Goal: Task Accomplishment & Management: Complete application form

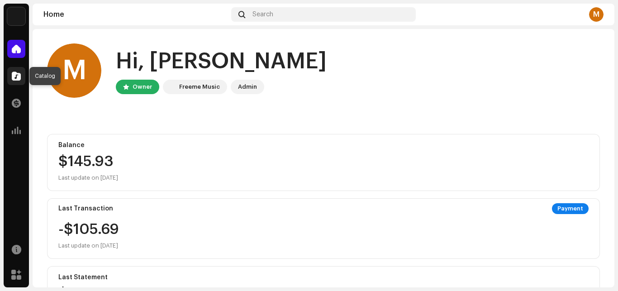
click at [14, 70] on div at bounding box center [16, 76] width 18 height 18
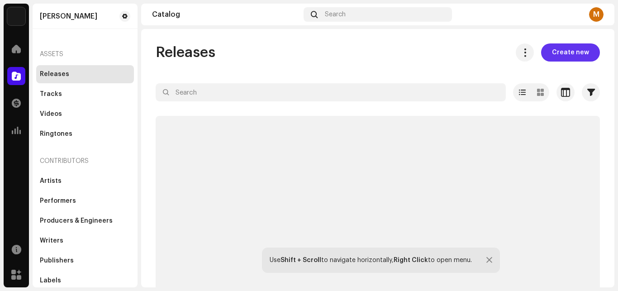
click at [558, 52] on span "Create new" at bounding box center [570, 52] width 37 height 18
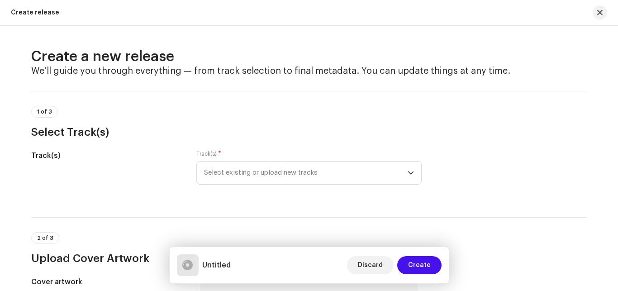
scroll to position [38, 0]
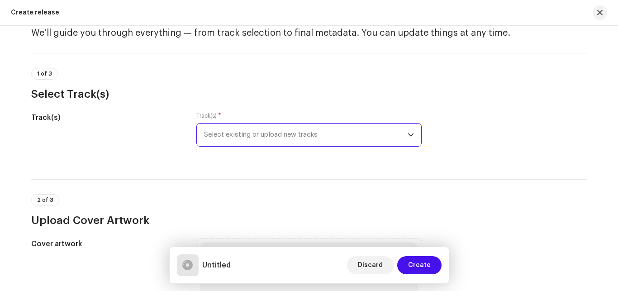
click at [277, 132] on span "Select existing or upload new tracks" at bounding box center [305, 134] width 203 height 23
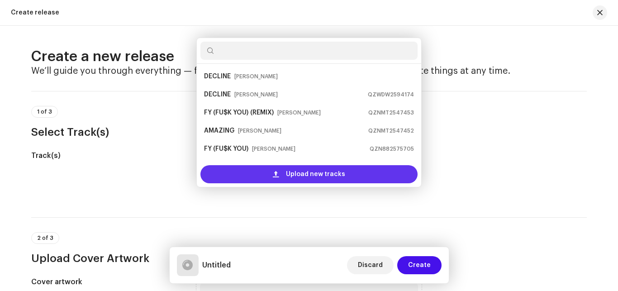
scroll to position [14, 0]
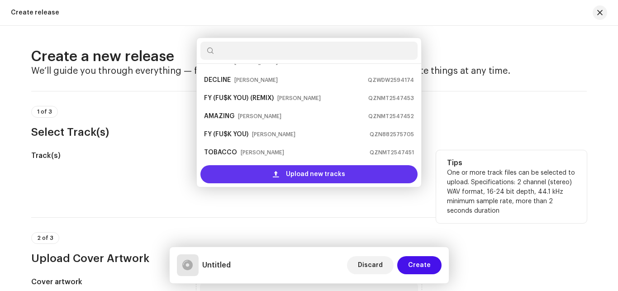
click at [288, 171] on span "Upload new tracks" at bounding box center [315, 174] width 59 height 18
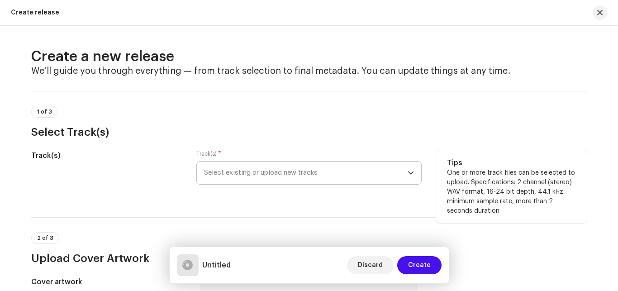
click at [283, 175] on div "Upload new tracks" at bounding box center [308, 177] width 217 height 14
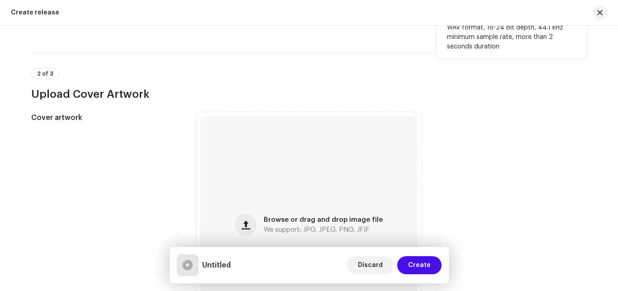
scroll to position [152, 0]
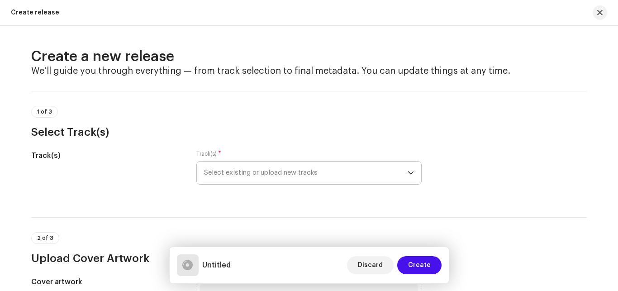
click at [284, 167] on span "Select existing or upload new tracks" at bounding box center [305, 172] width 203 height 23
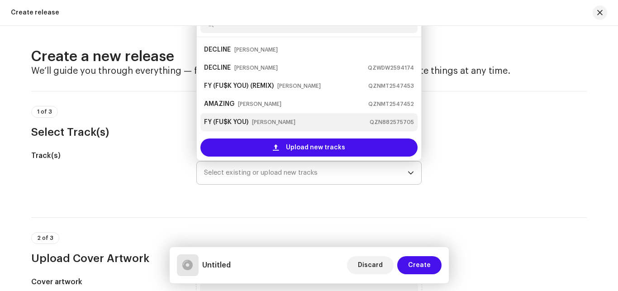
scroll to position [14, 0]
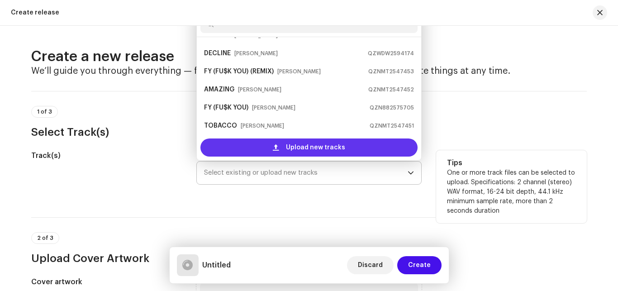
click at [311, 148] on span "Upload new tracks" at bounding box center [315, 147] width 59 height 18
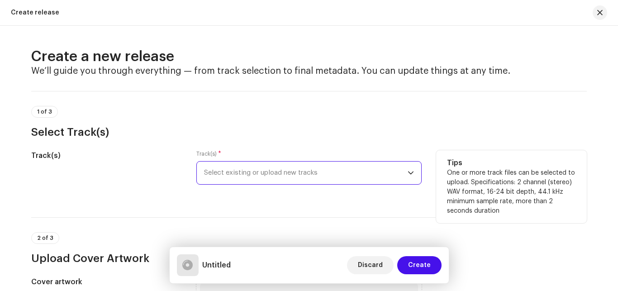
scroll to position [76, 0]
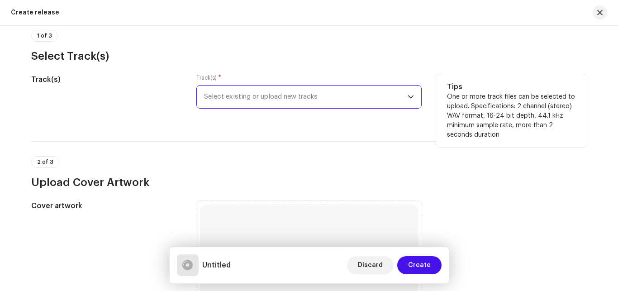
click at [306, 95] on span "Select existing or upload new tracks" at bounding box center [305, 96] width 203 height 23
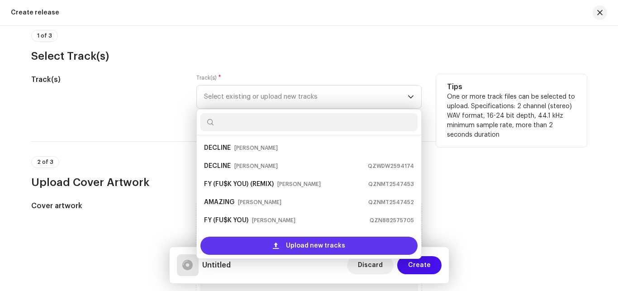
scroll to position [14, 0]
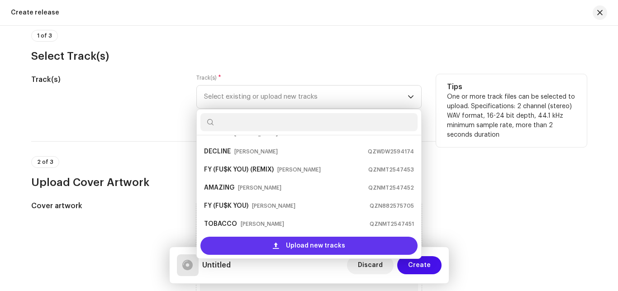
click at [315, 242] on span "Upload new tracks" at bounding box center [315, 245] width 59 height 18
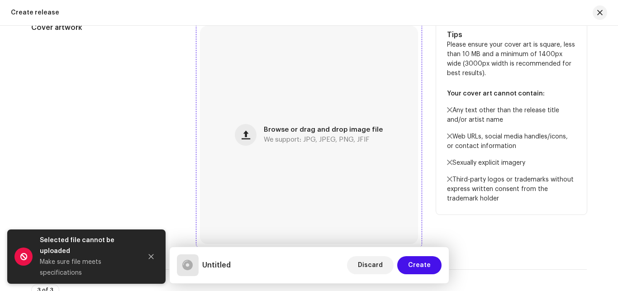
scroll to position [304, 0]
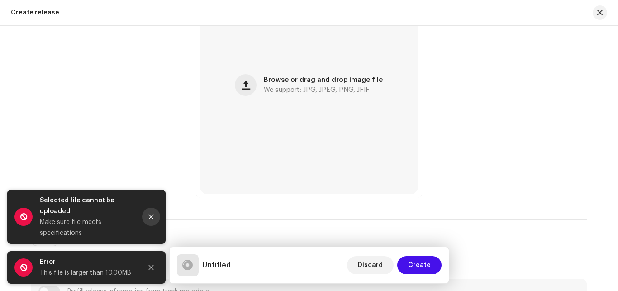
click at [150, 213] on button "Close" at bounding box center [151, 217] width 18 height 18
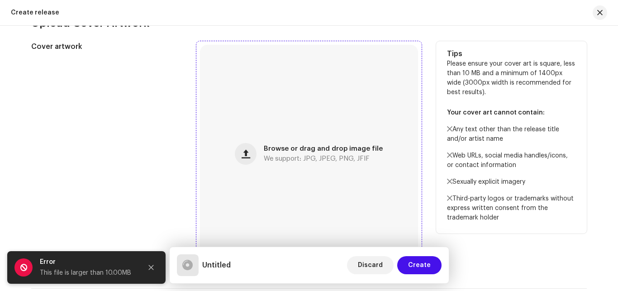
scroll to position [228, 0]
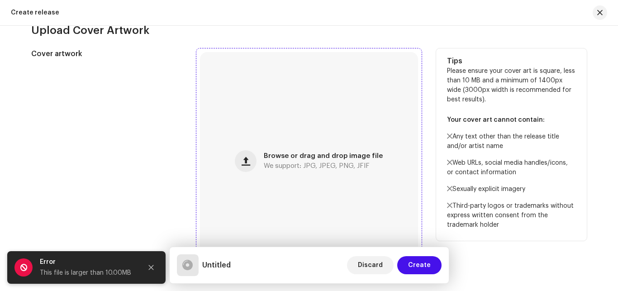
click at [348, 147] on div "Browse or drag and drop image file We support: JPG, JPEG, PNG, JFIF" at bounding box center [309, 161] width 218 height 218
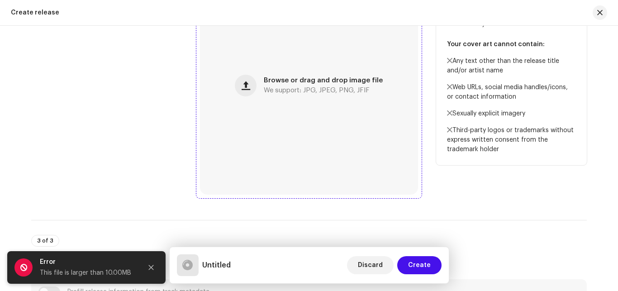
scroll to position [304, 0]
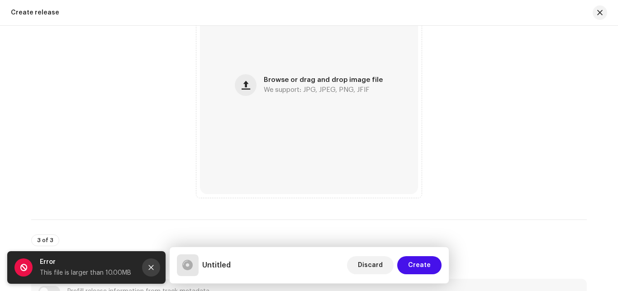
click at [148, 264] on icon "Close" at bounding box center [151, 267] width 6 height 6
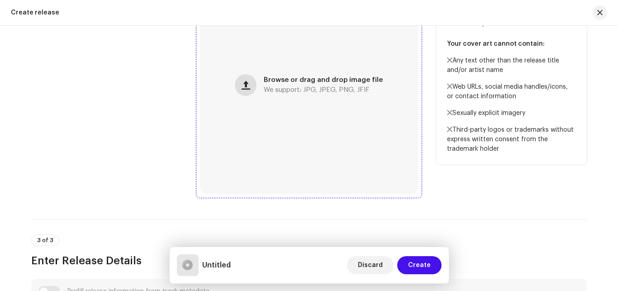
click at [245, 85] on span "button" at bounding box center [245, 84] width 9 height 7
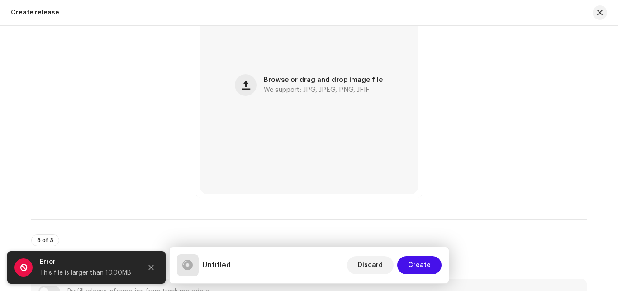
drag, startPoint x: 150, startPoint y: 264, endPoint x: 155, endPoint y: 252, distance: 13.2
click at [151, 264] on button "Close" at bounding box center [151, 267] width 18 height 18
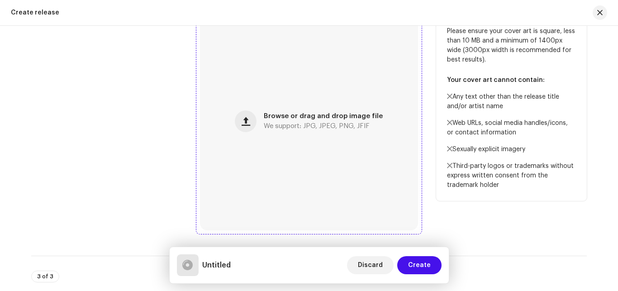
scroll to position [266, 0]
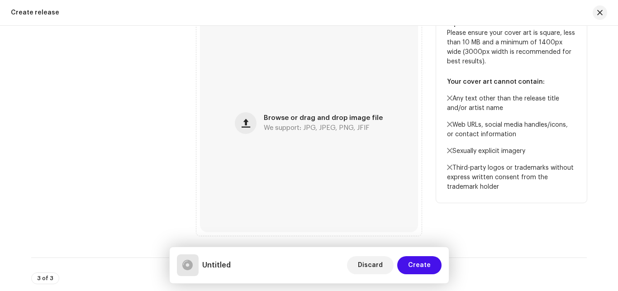
drag, startPoint x: 571, startPoint y: 191, endPoint x: 579, endPoint y: 163, distance: 29.3
click at [569, 190] on p "Third-party logos or trademarks without express written consent from the tradem…" at bounding box center [511, 177] width 129 height 28
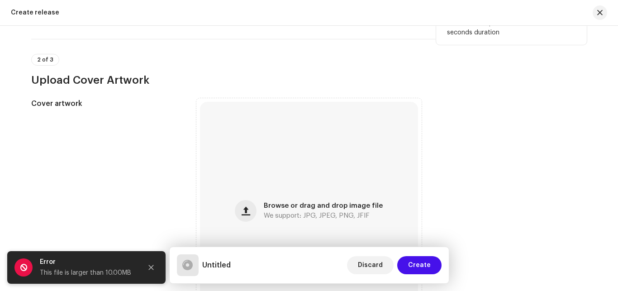
scroll to position [140, 0]
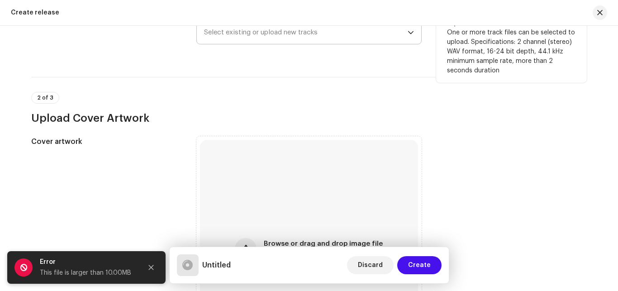
click at [330, 38] on span "Select existing or upload new tracks" at bounding box center [305, 32] width 203 height 23
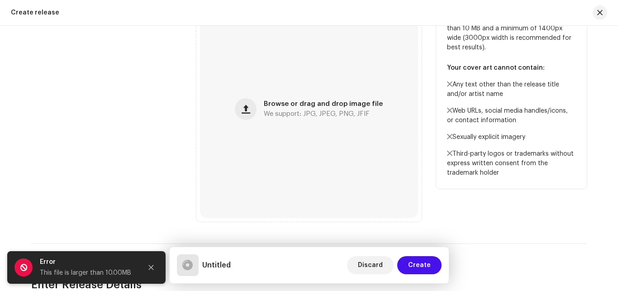
scroll to position [242, 0]
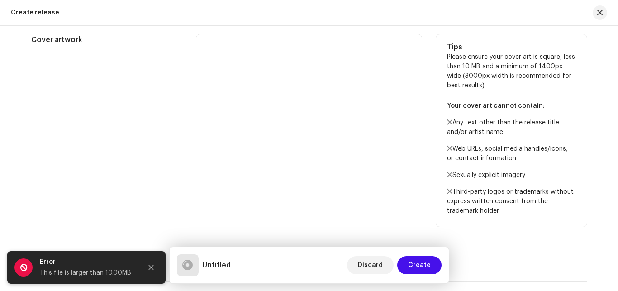
click at [134, 98] on div "Cover artwork" at bounding box center [106, 146] width 151 height 225
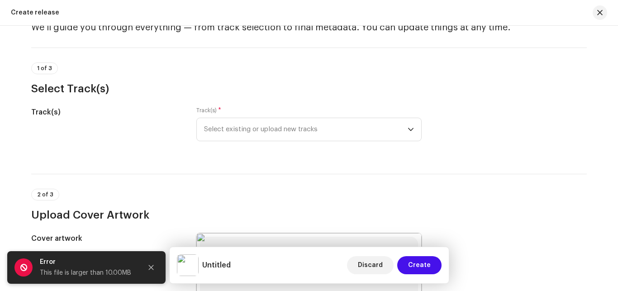
scroll to position [58, 0]
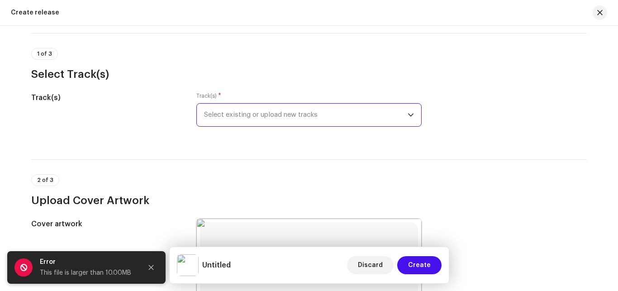
click at [373, 117] on span "Select existing or upload new tracks" at bounding box center [305, 115] width 203 height 23
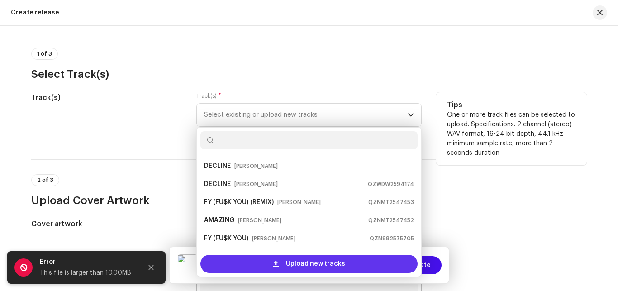
scroll to position [14, 0]
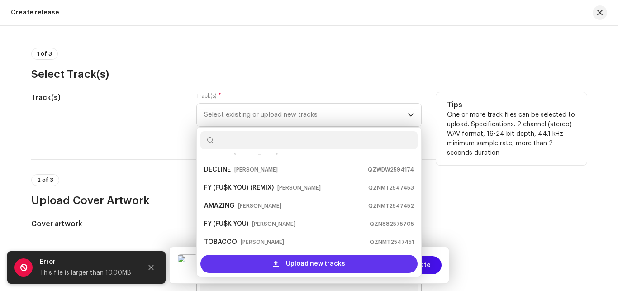
click at [302, 265] on span "Upload new tracks" at bounding box center [315, 264] width 59 height 18
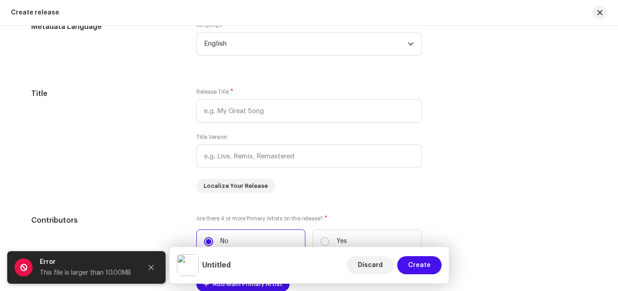
scroll to position [810, 0]
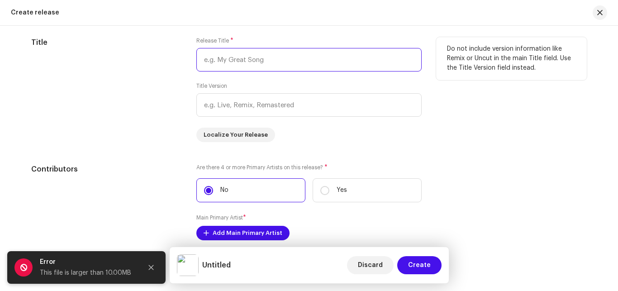
click at [277, 59] on input "text" at bounding box center [308, 60] width 225 height 24
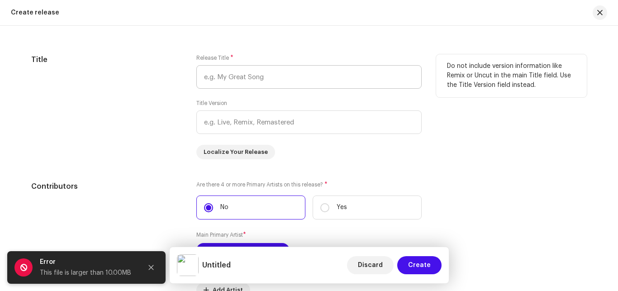
click at [277, 59] on div "Release Title *" at bounding box center [308, 71] width 225 height 34
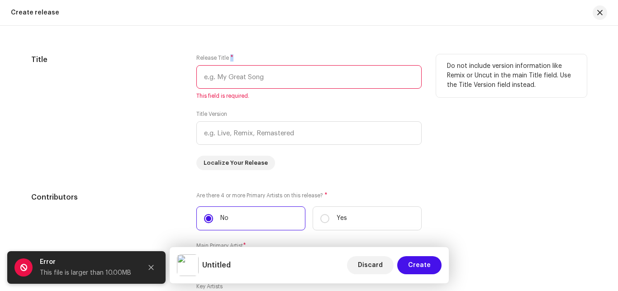
scroll to position [784, 0]
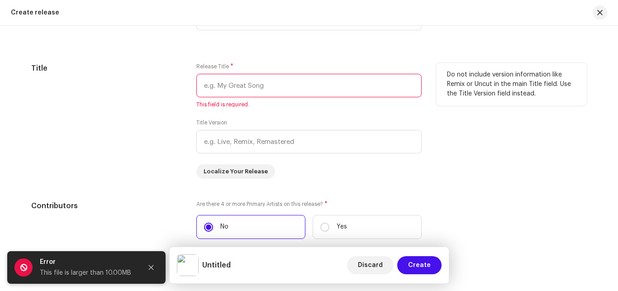
click at [287, 88] on input "text" at bounding box center [308, 86] width 225 height 24
type input "d"
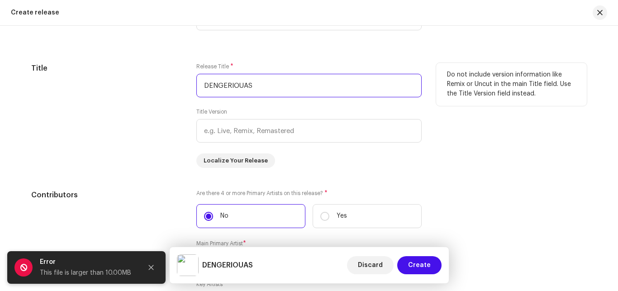
click at [223, 81] on input "DENGERIOUAS" at bounding box center [308, 86] width 225 height 24
type input "DENGERIOUAS"
drag, startPoint x: 168, startPoint y: 106, endPoint x: 172, endPoint y: 104, distance: 4.7
click at [170, 105] on div "Title" at bounding box center [106, 115] width 151 height 105
click at [176, 92] on div "Title" at bounding box center [106, 115] width 151 height 105
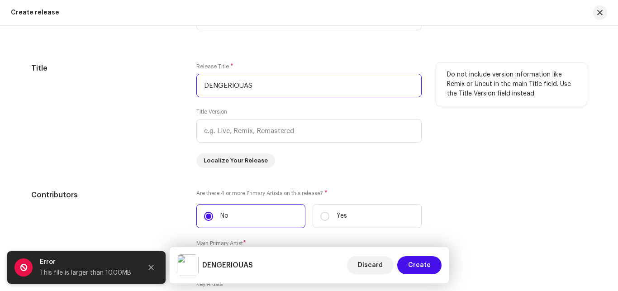
click at [219, 83] on input "DENGERIOUAS" at bounding box center [308, 86] width 225 height 24
click at [148, 93] on div "Title" at bounding box center [106, 115] width 151 height 105
click at [177, 88] on div "Title" at bounding box center [106, 115] width 151 height 105
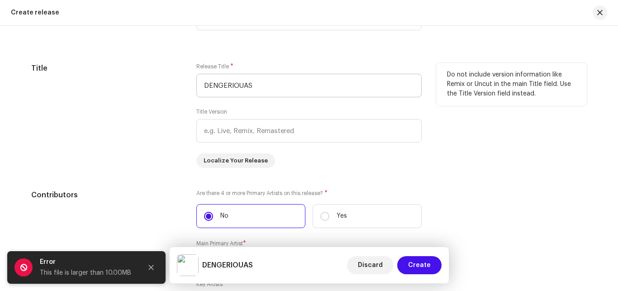
click at [177, 88] on div "Title" at bounding box center [106, 115] width 151 height 105
click at [261, 86] on input "DENGERIOUAS" at bounding box center [308, 86] width 225 height 24
click at [238, 85] on input "DENGERIOUAS" at bounding box center [308, 86] width 225 height 24
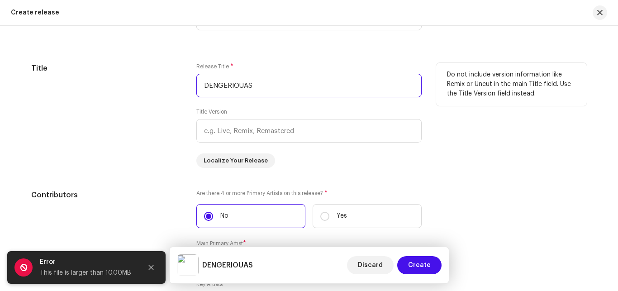
click at [238, 85] on input "DENGERIOUAS" at bounding box center [308, 86] width 225 height 24
click at [260, 85] on input "DENGERIOUAS" at bounding box center [308, 86] width 225 height 24
click at [255, 88] on input "DENGERIOUAS" at bounding box center [308, 86] width 225 height 24
click at [166, 94] on div "Title" at bounding box center [106, 115] width 151 height 105
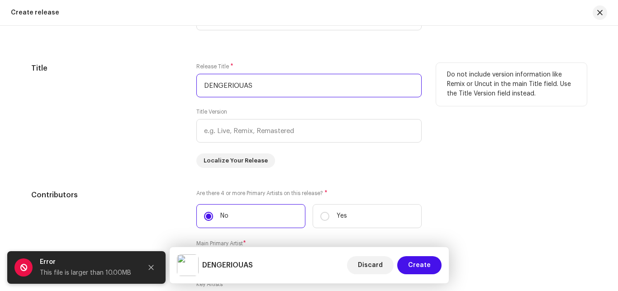
click at [255, 85] on input "DENGERIOUAS" at bounding box center [308, 86] width 225 height 24
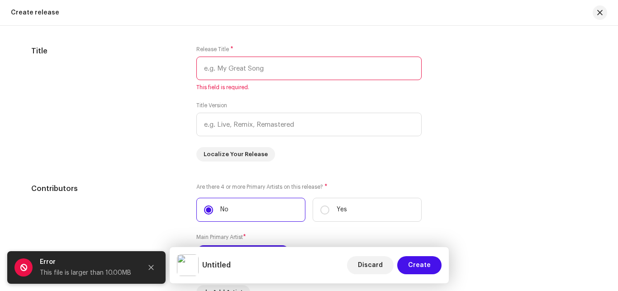
scroll to position [794, 0]
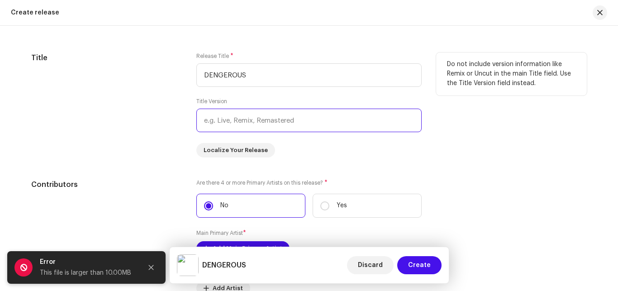
click at [340, 115] on input "text" at bounding box center [308, 121] width 225 height 24
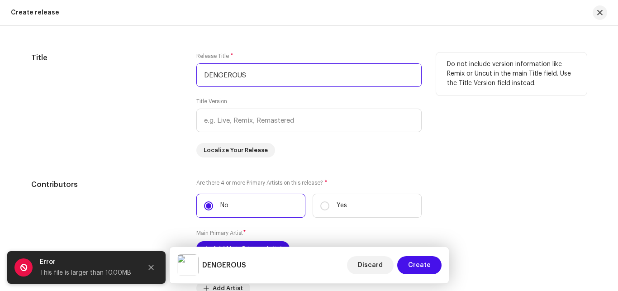
click at [231, 77] on input "DENGEROUS" at bounding box center [308, 75] width 225 height 24
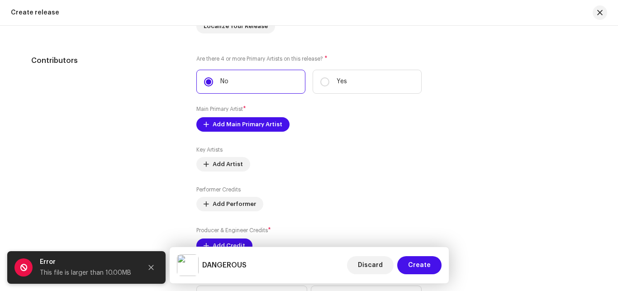
scroll to position [930, 0]
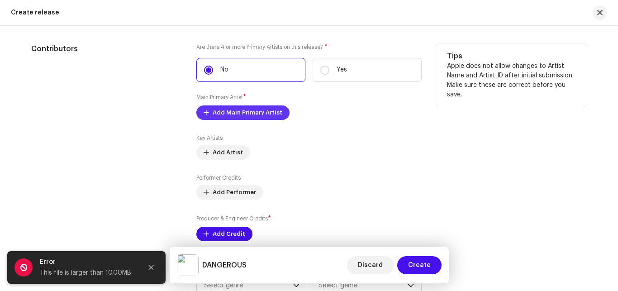
type input "DANGEROUS"
click at [263, 115] on span "Add Main Primary Artist" at bounding box center [247, 113] width 70 height 18
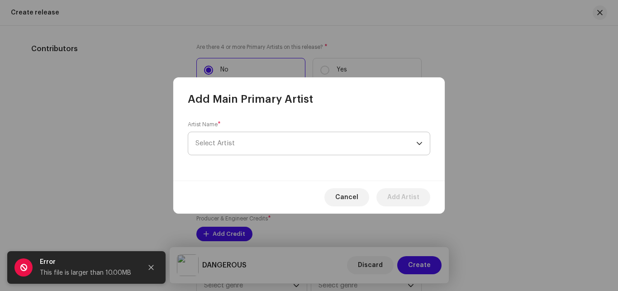
click at [253, 137] on span "Select Artist" at bounding box center [305, 143] width 221 height 23
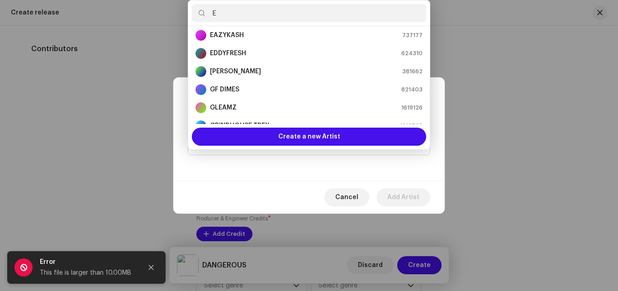
scroll to position [0, 0]
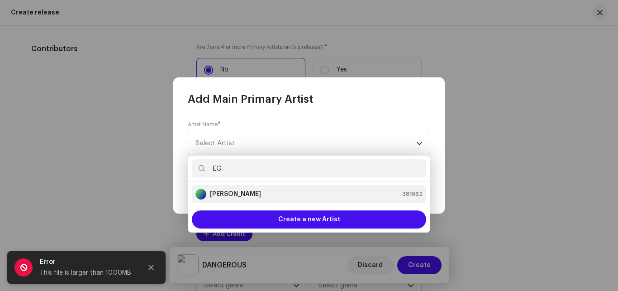
type input "EG"
click at [236, 195] on strong "[PERSON_NAME]" at bounding box center [235, 193] width 51 height 9
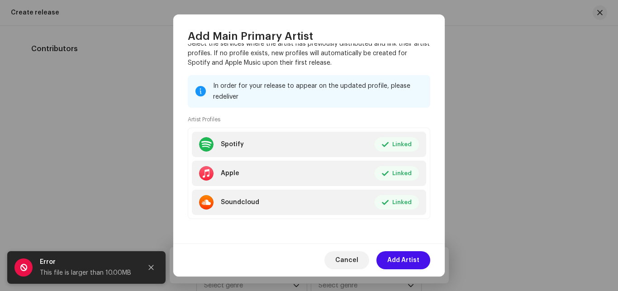
scroll to position [94, 0]
click at [404, 259] on span "Add Artist" at bounding box center [403, 260] width 32 height 18
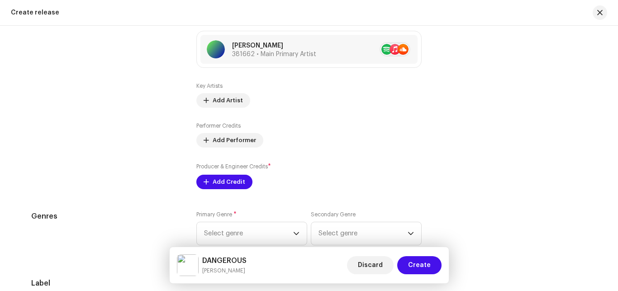
scroll to position [995, 0]
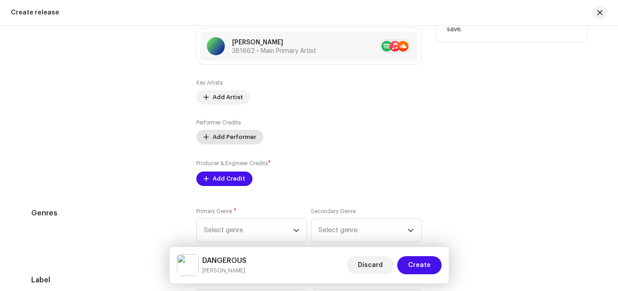
click at [212, 135] on span "Add Performer" at bounding box center [233, 137] width 43 height 18
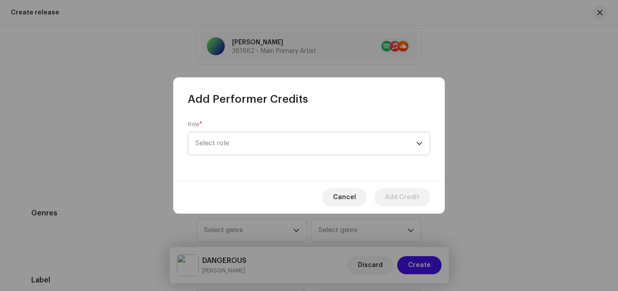
click at [222, 141] on span "Select role" at bounding box center [305, 143] width 221 height 23
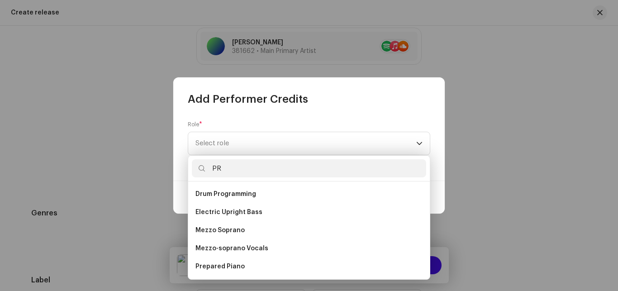
type input "P"
type input "C"
type input "\"
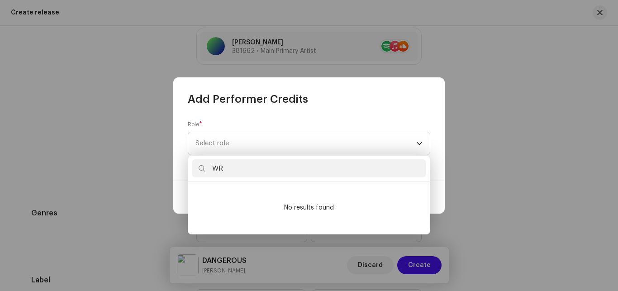
type input "W"
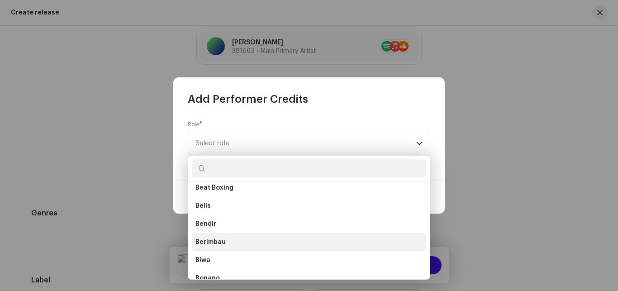
scroll to position [976, 0]
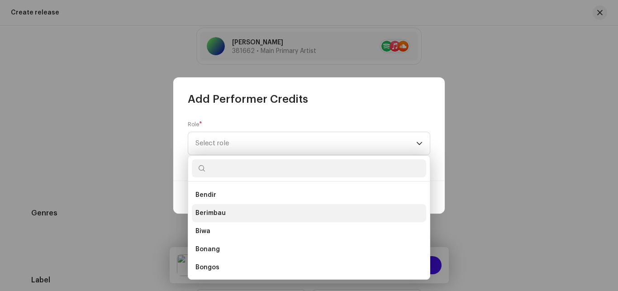
type input "K"
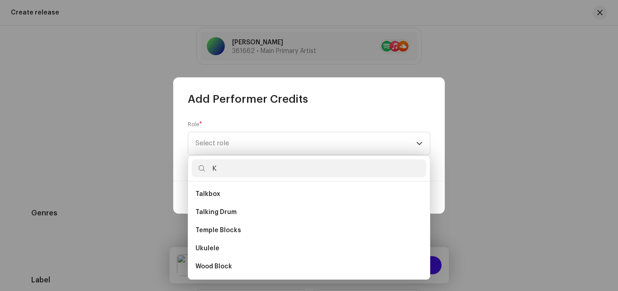
scroll to position [0, 0]
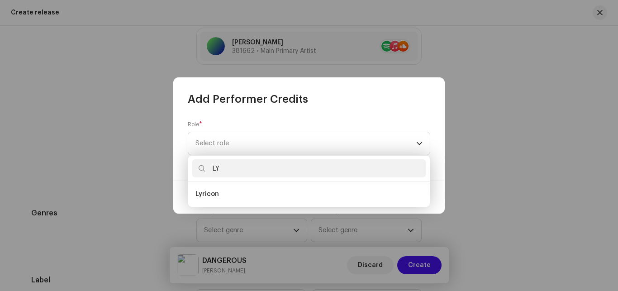
type input "L"
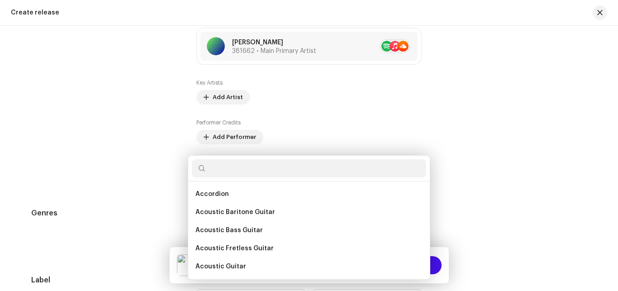
click at [476, 117] on div "Add Performer Credits Role * Select role Cancel Add Credit" at bounding box center [309, 145] width 618 height 291
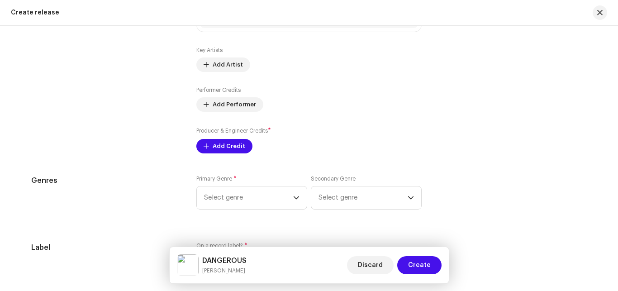
scroll to position [1033, 0]
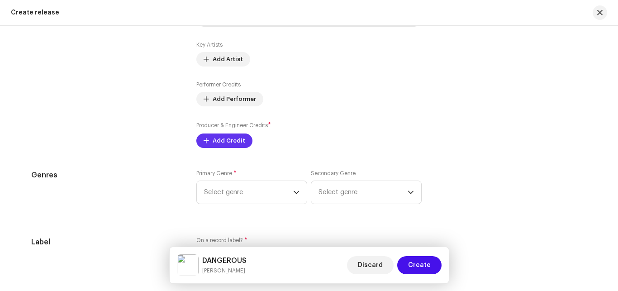
click at [216, 142] on span "Add Credit" at bounding box center [228, 141] width 33 height 18
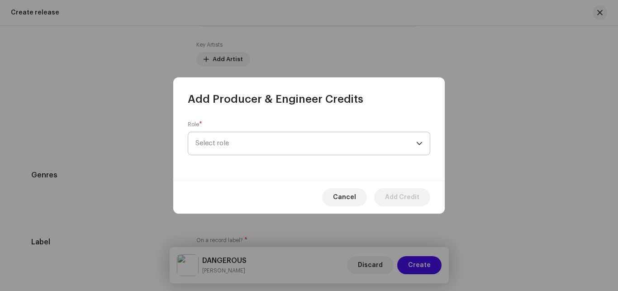
click at [217, 141] on span "Select role" at bounding box center [305, 143] width 221 height 23
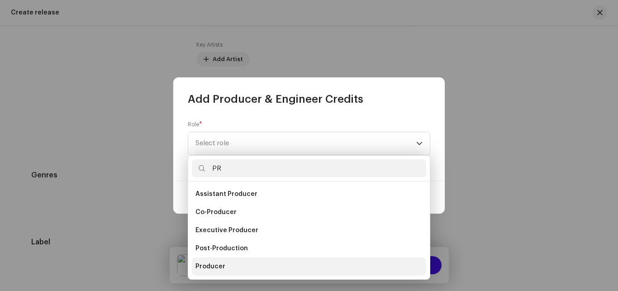
type input "PR"
click at [211, 267] on span "Producer" at bounding box center [210, 266] width 30 height 9
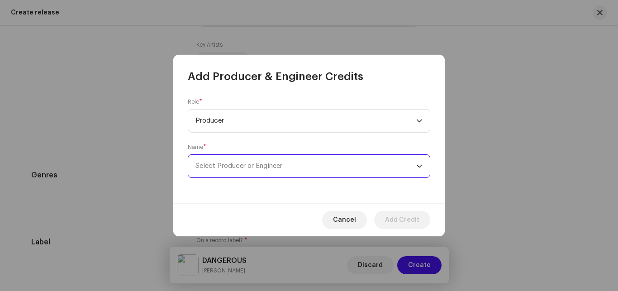
click at [241, 160] on span "Select Producer or Engineer" at bounding box center [305, 166] width 221 height 23
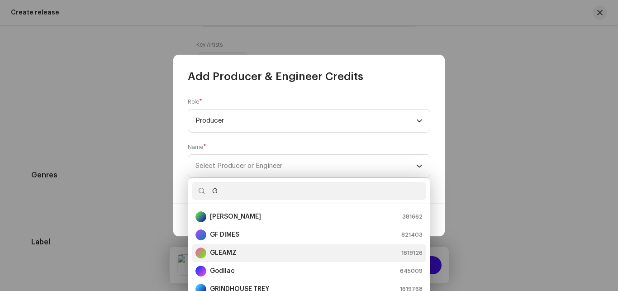
type input "G"
click at [243, 251] on div "GLEAMZ 1619126" at bounding box center [308, 252] width 227 height 11
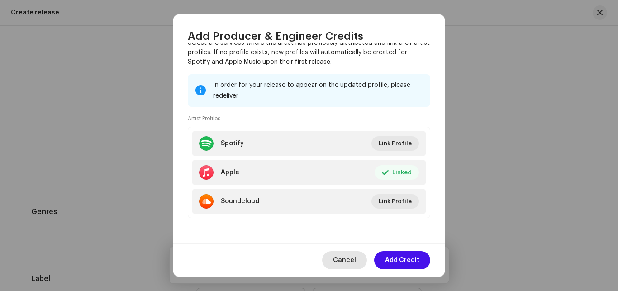
scroll to position [1069, 0]
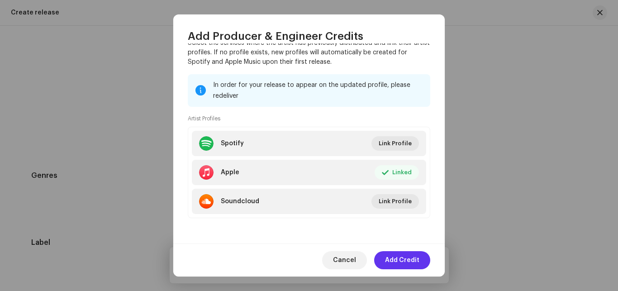
click at [398, 258] on span "Add Credit" at bounding box center [402, 260] width 34 height 18
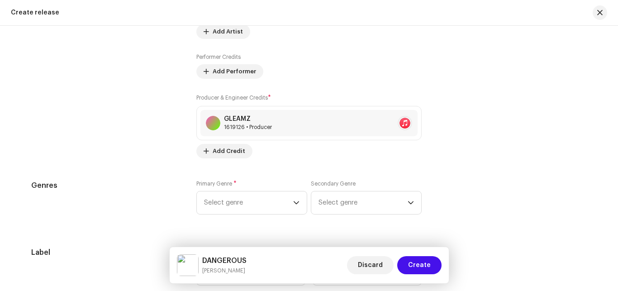
scroll to position [1107, 0]
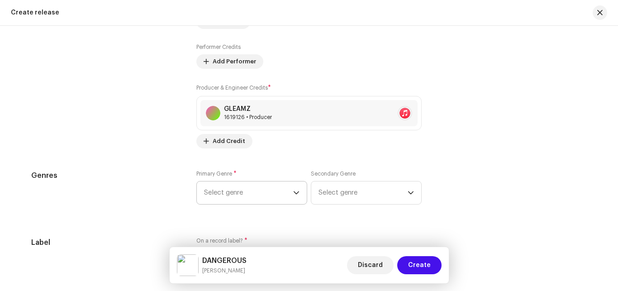
click at [241, 194] on span "Select genre" at bounding box center [248, 192] width 89 height 23
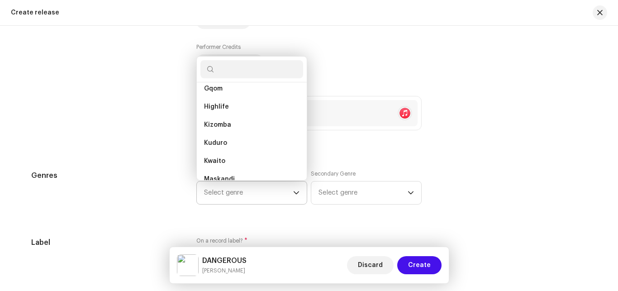
scroll to position [0, 0]
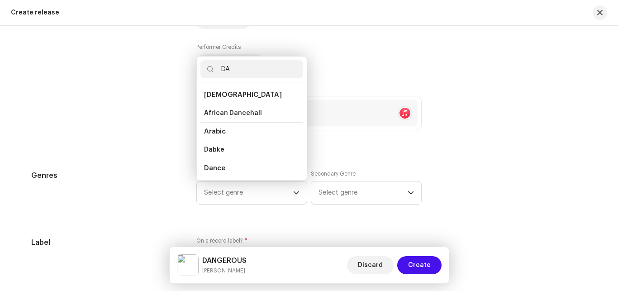
type input "D"
type input "AFRO"
click at [224, 161] on li "Afro-fusion" at bounding box center [251, 167] width 103 height 18
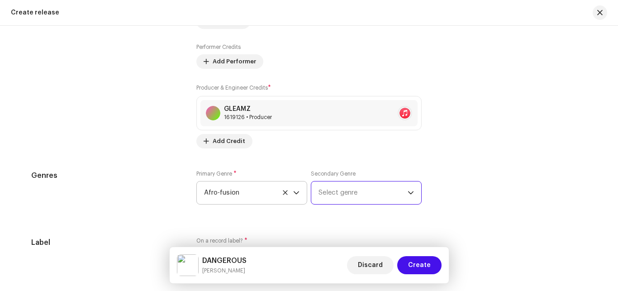
click at [324, 193] on span "Select genre" at bounding box center [362, 192] width 89 height 23
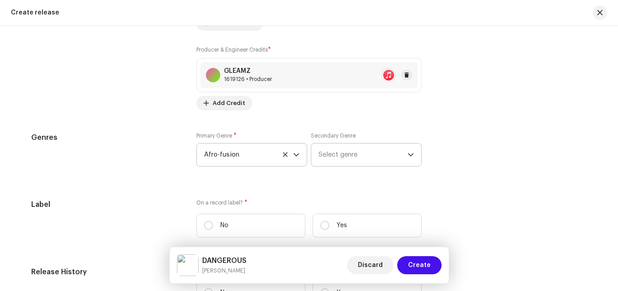
drag, startPoint x: 410, startPoint y: 92, endPoint x: 412, endPoint y: 81, distance: 10.6
click at [349, 154] on span "Select genre" at bounding box center [362, 154] width 89 height 23
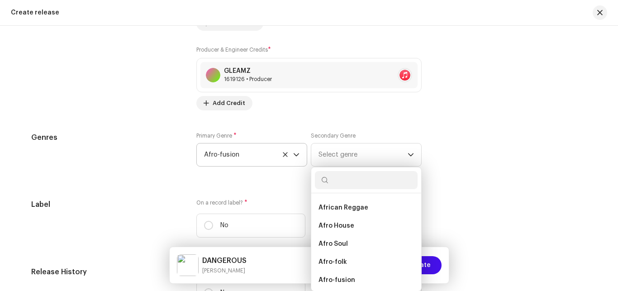
scroll to position [0, 0]
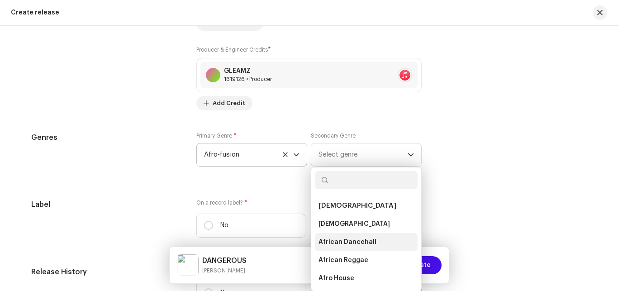
click at [349, 243] on span "African Dancehall" at bounding box center [347, 241] width 58 height 9
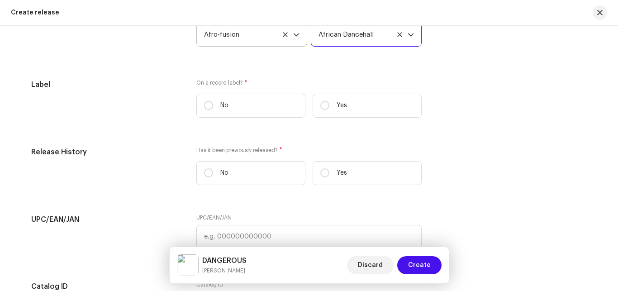
scroll to position [1271, 0]
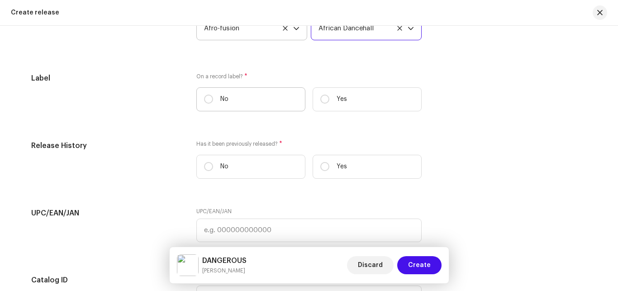
drag, startPoint x: 205, startPoint y: 99, endPoint x: 243, endPoint y: 105, distance: 37.9
click at [207, 99] on input "No" at bounding box center [208, 98] width 9 height 9
radio input "true"
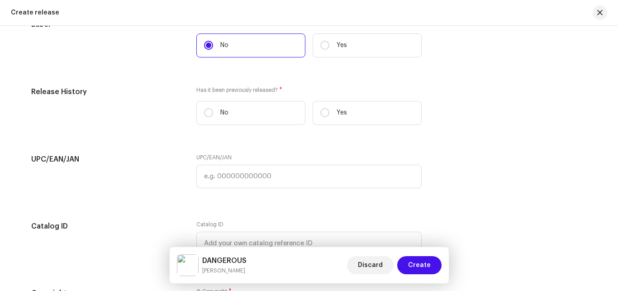
scroll to position [1322, 0]
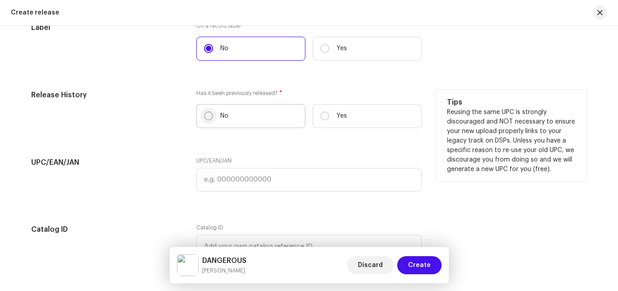
click at [206, 117] on input "No" at bounding box center [208, 115] width 9 height 9
radio input "true"
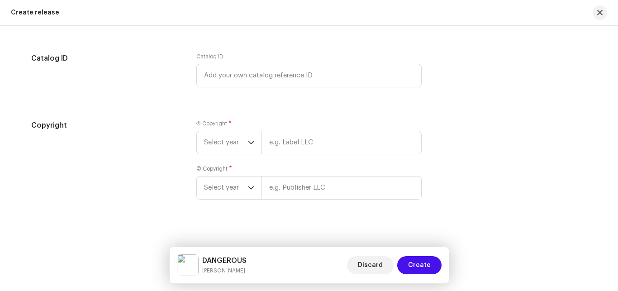
scroll to position [1499, 0]
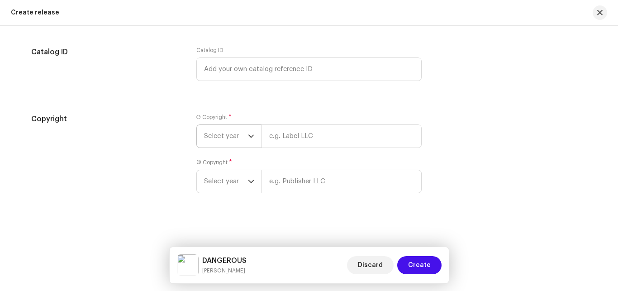
click at [228, 138] on span "Select year" at bounding box center [226, 136] width 44 height 23
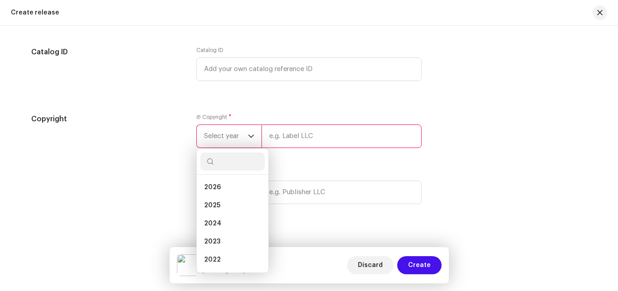
drag, startPoint x: 218, startPoint y: 205, endPoint x: 239, endPoint y: 180, distance: 32.1
click at [218, 204] on li "2025" at bounding box center [232, 205] width 64 height 18
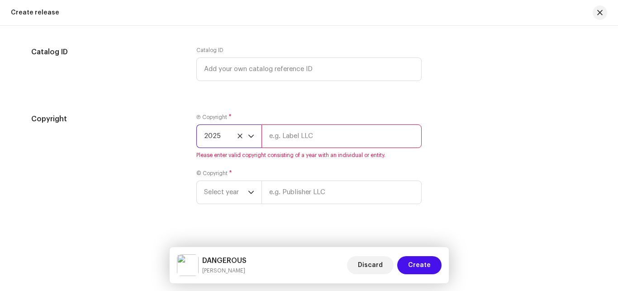
click at [291, 130] on input "text" at bounding box center [341, 136] width 160 height 24
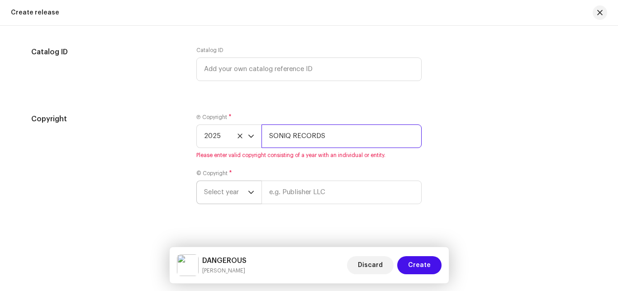
type input "SONIQ RECORDS"
click at [224, 196] on div "Ⓟ Copyright * 2025 SONIQ RECORDS Please enter valid copyright consisting of a y…" at bounding box center [308, 163] width 225 height 101
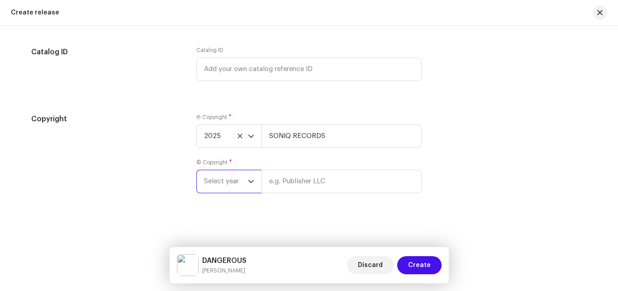
click at [223, 186] on span "Select year" at bounding box center [226, 181] width 44 height 23
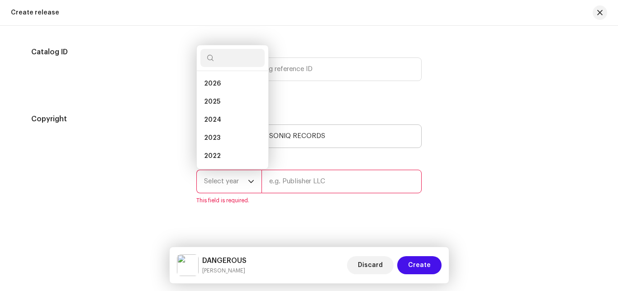
drag, startPoint x: 213, startPoint y: 97, endPoint x: 267, endPoint y: 126, distance: 60.7
click at [213, 96] on li "2025" at bounding box center [232, 102] width 64 height 18
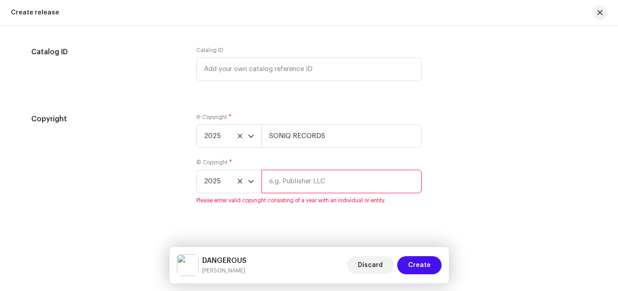
click at [295, 181] on input "text" at bounding box center [341, 182] width 160 height 24
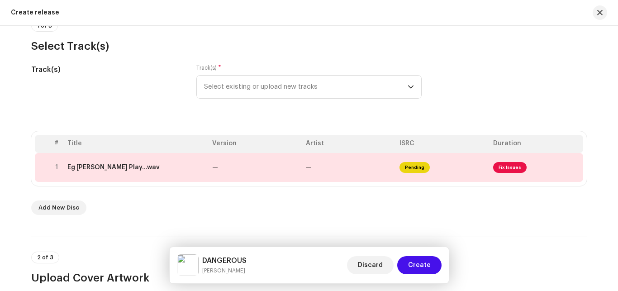
scroll to position [73, 0]
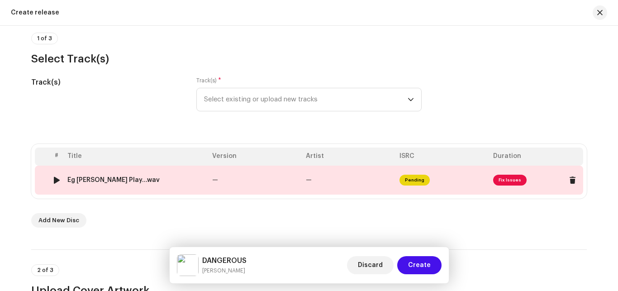
type input "SONIQ RECORDS"
click at [510, 179] on span "Fix Issues" at bounding box center [509, 180] width 33 height 11
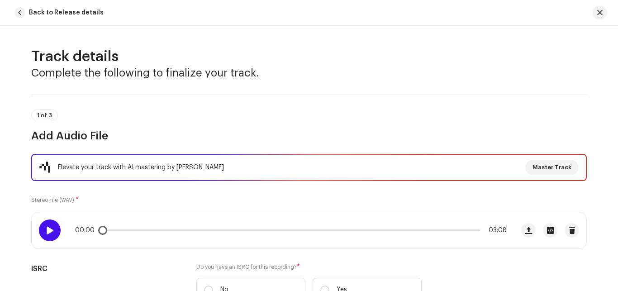
click at [50, 232] on div at bounding box center [50, 230] width 22 height 22
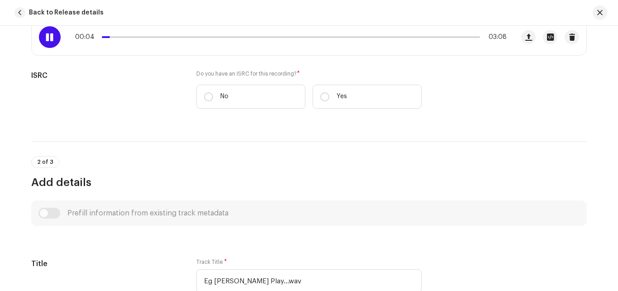
scroll to position [197, 0]
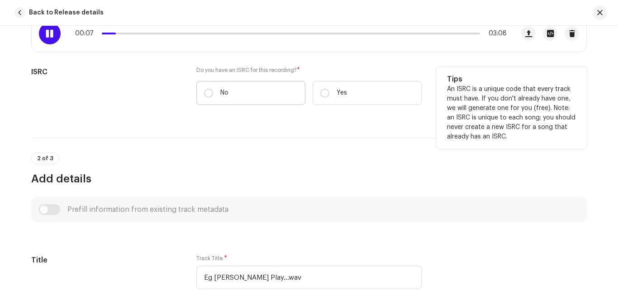
drag, startPoint x: 209, startPoint y: 92, endPoint x: 218, endPoint y: 88, distance: 9.9
click at [209, 92] on label "No" at bounding box center [250, 93] width 109 height 24
click at [209, 92] on input "No" at bounding box center [208, 93] width 9 height 9
radio input "true"
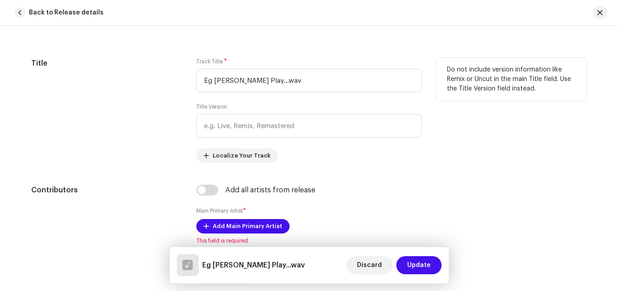
scroll to position [421, 0]
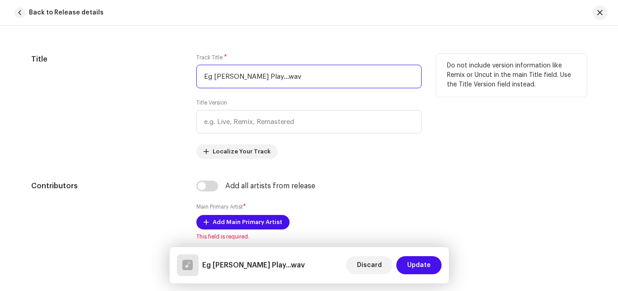
click at [288, 78] on input "Eg [PERSON_NAME] Play...wav" at bounding box center [308, 77] width 225 height 24
click at [289, 73] on input "Eg [PERSON_NAME] Play...wav" at bounding box center [308, 77] width 225 height 24
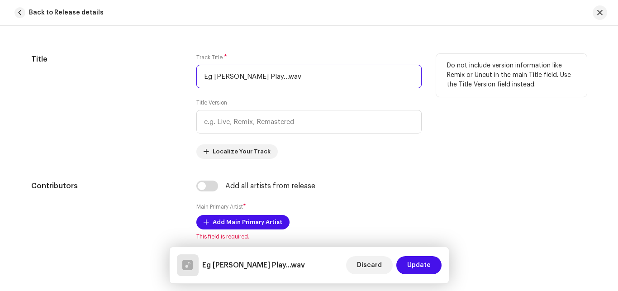
click at [289, 73] on input "Eg [PERSON_NAME] Play...wav" at bounding box center [308, 77] width 225 height 24
click at [231, 76] on input "DANGERIOS" at bounding box center [308, 77] width 225 height 24
click at [231, 76] on input "DANGEROS" at bounding box center [308, 77] width 225 height 24
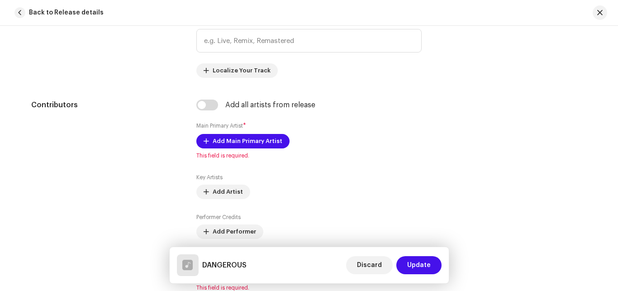
scroll to position [524, 0]
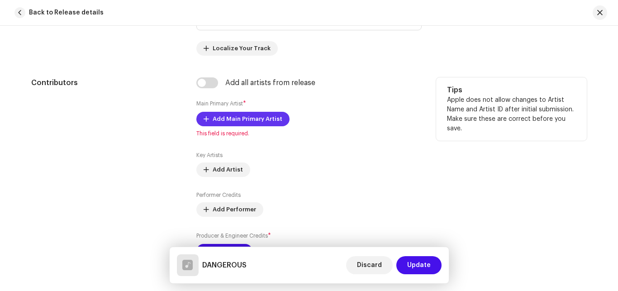
type input "DANGEROUS"
click at [234, 119] on span "Add Main Primary Artist" at bounding box center [247, 119] width 70 height 18
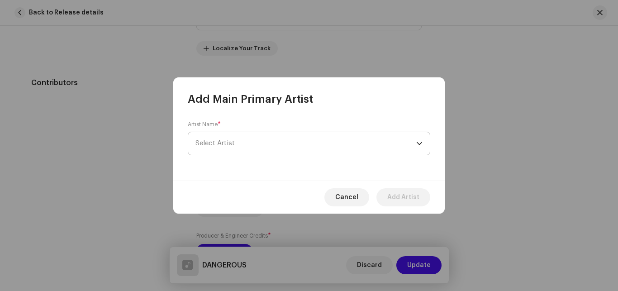
click at [245, 143] on span "Select Artist" at bounding box center [305, 143] width 221 height 23
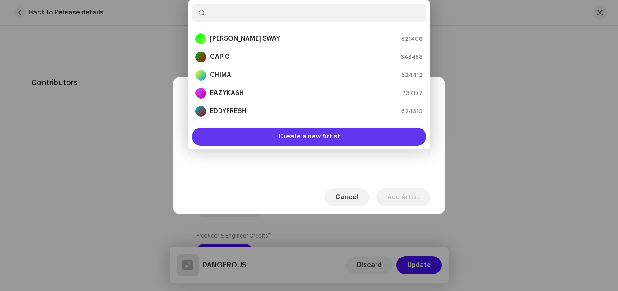
scroll to position [14, 0]
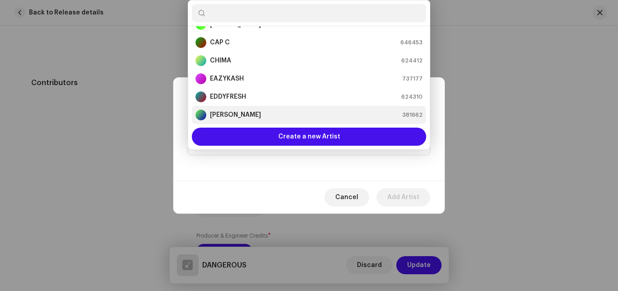
click at [241, 109] on div "EG ROYCE 381662" at bounding box center [308, 114] width 227 height 11
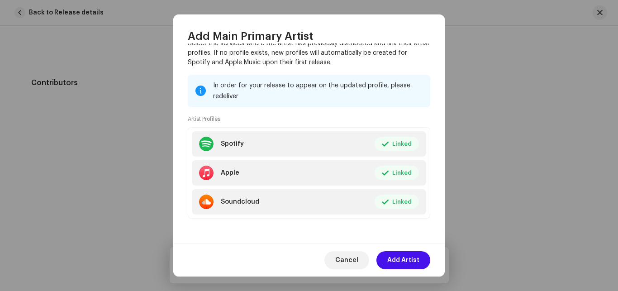
scroll to position [94, 0]
click at [399, 259] on span "Add Artist" at bounding box center [403, 260] width 32 height 18
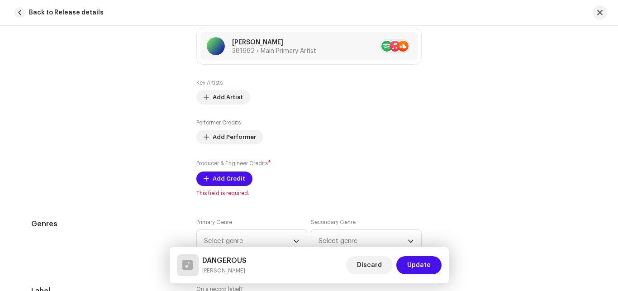
scroll to position [634, 0]
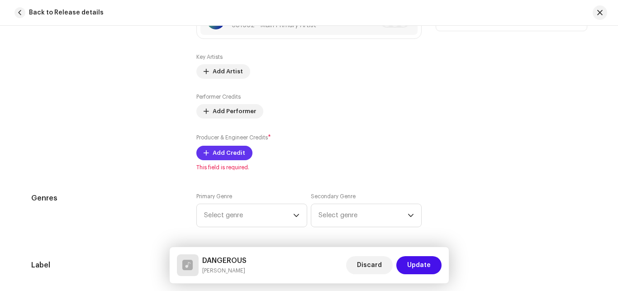
click at [215, 153] on span "Add Credit" at bounding box center [228, 153] width 33 height 18
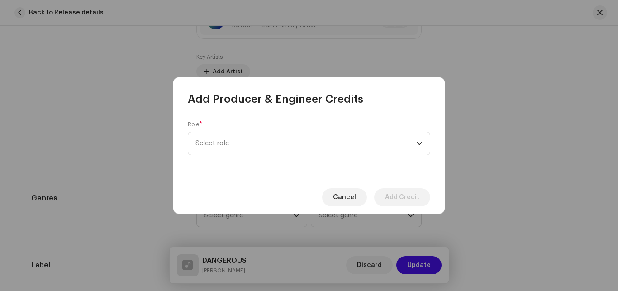
click at [226, 142] on span "Select role" at bounding box center [305, 143] width 221 height 23
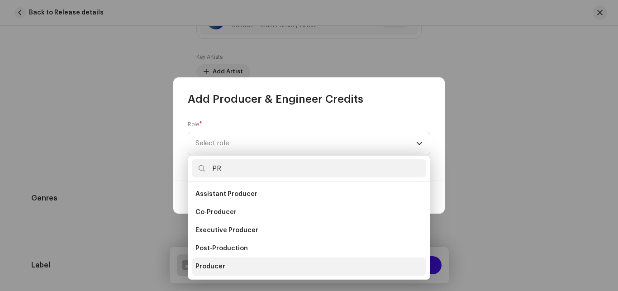
type input "PR"
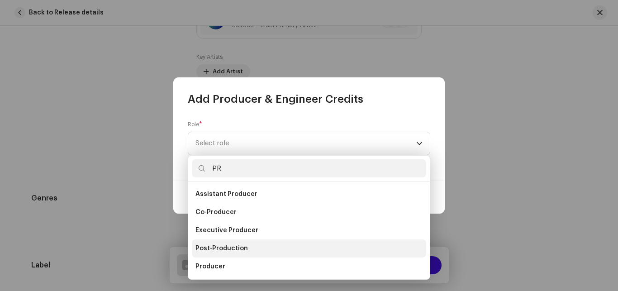
drag, startPoint x: 198, startPoint y: 265, endPoint x: 213, endPoint y: 244, distance: 26.0
click at [199, 263] on span "Producer" at bounding box center [210, 266] width 30 height 9
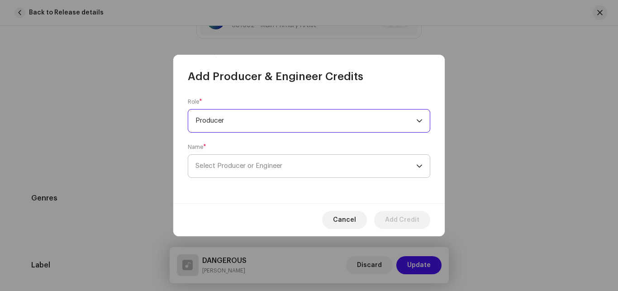
click at [221, 166] on span "Select Producer or Engineer" at bounding box center [238, 165] width 87 height 7
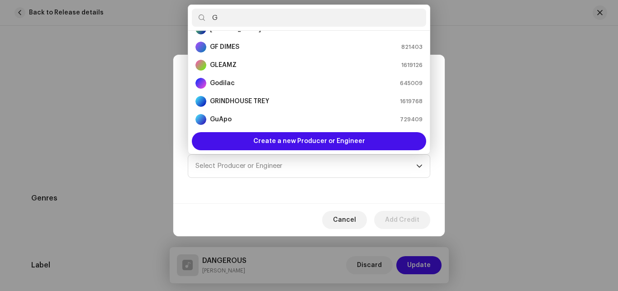
scroll to position [0, 0]
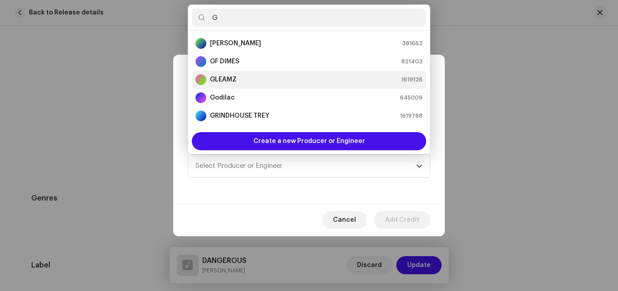
type input "G"
click at [257, 82] on div "GLEAMZ 1619126" at bounding box center [308, 79] width 227 height 11
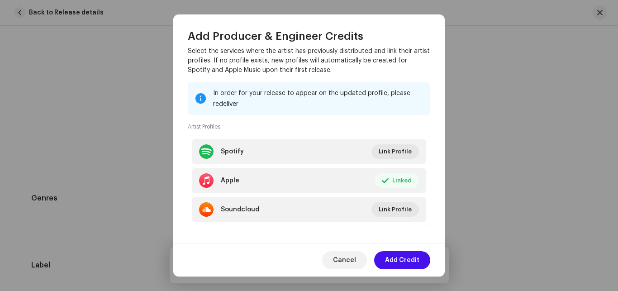
scroll to position [139, 0]
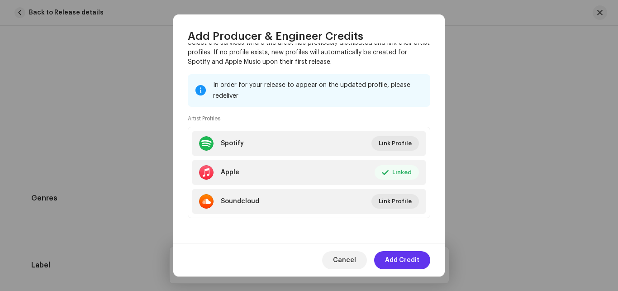
click at [410, 262] on span "Add Credit" at bounding box center [402, 260] width 34 height 18
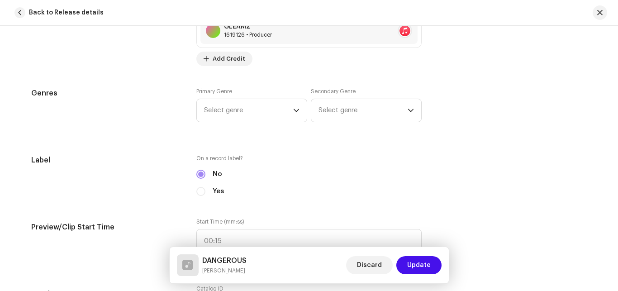
scroll to position [770, 0]
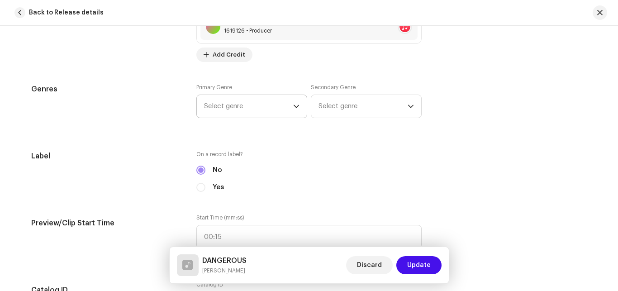
click at [273, 111] on span "Select genre" at bounding box center [248, 106] width 89 height 23
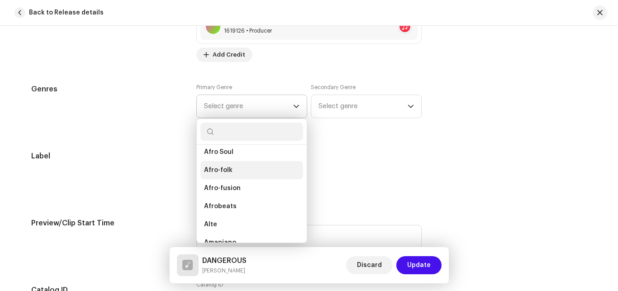
scroll to position [94, 0]
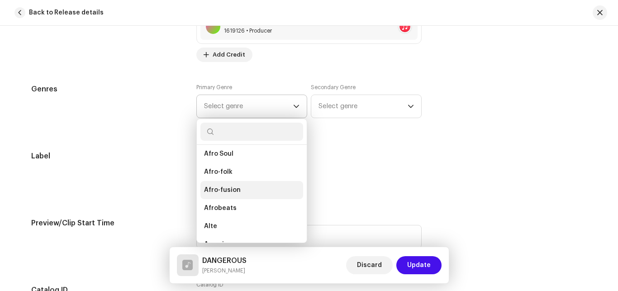
click at [225, 189] on span "Afro-fusion" at bounding box center [222, 189] width 37 height 9
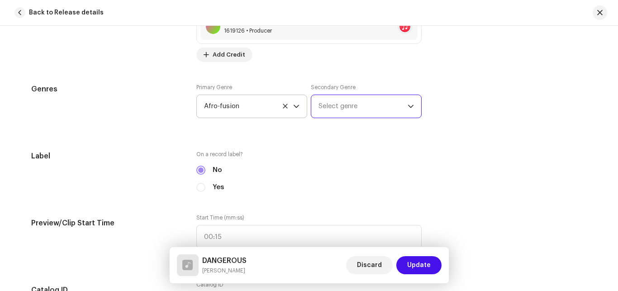
click at [331, 106] on span "Select genre" at bounding box center [362, 106] width 89 height 23
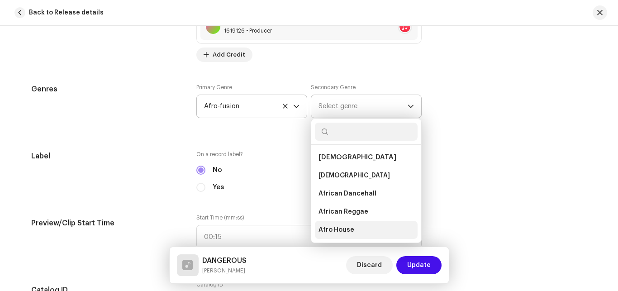
scroll to position [38, 0]
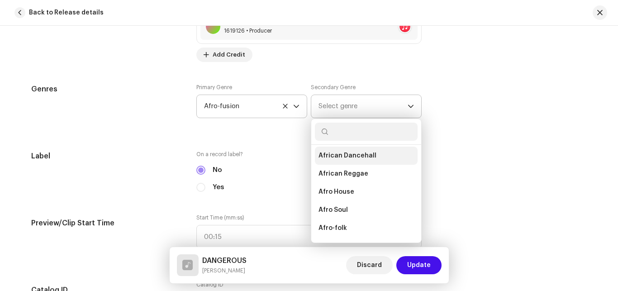
click at [350, 154] on span "African Dancehall" at bounding box center [347, 155] width 58 height 9
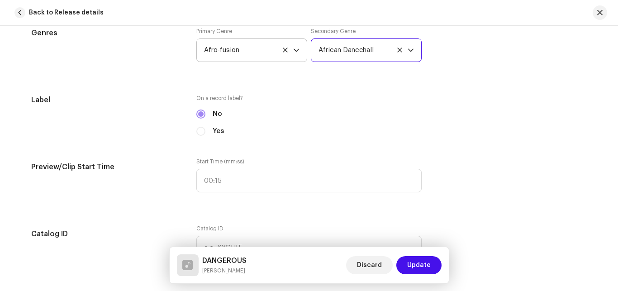
scroll to position [841, 0]
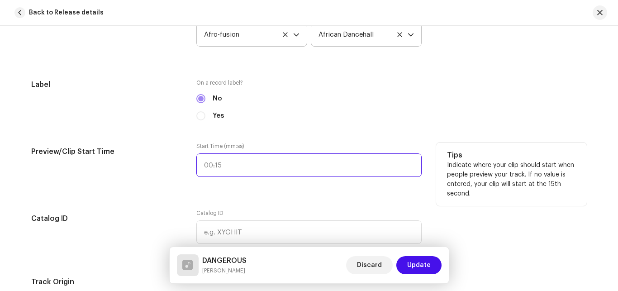
click at [236, 168] on input "text" at bounding box center [308, 165] width 225 height 24
click at [231, 174] on input "0 :" at bounding box center [308, 165] width 225 height 24
click at [222, 161] on input "0 :" at bounding box center [308, 165] width 225 height 24
click at [204, 161] on input "0 :" at bounding box center [308, 165] width 225 height 24
click at [214, 165] on input "0 :" at bounding box center [308, 165] width 225 height 24
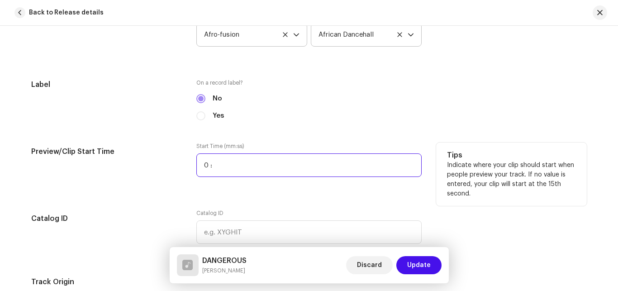
click at [205, 166] on input "0 :" at bounding box center [308, 165] width 225 height 24
type input "00:45"
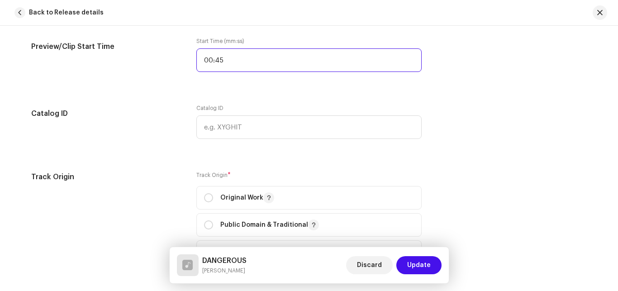
scroll to position [969, 0]
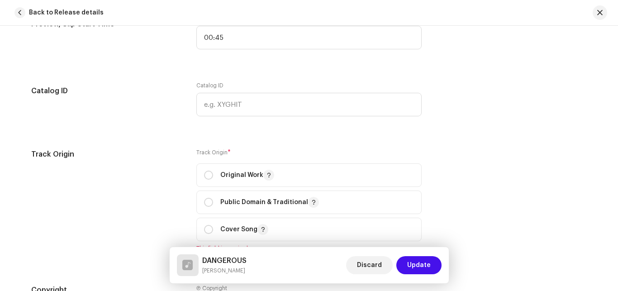
drag, startPoint x: 206, startPoint y: 174, endPoint x: 259, endPoint y: 153, distance: 57.3
click at [209, 172] on div "Original Work" at bounding box center [239, 175] width 70 height 11
radio input "true"
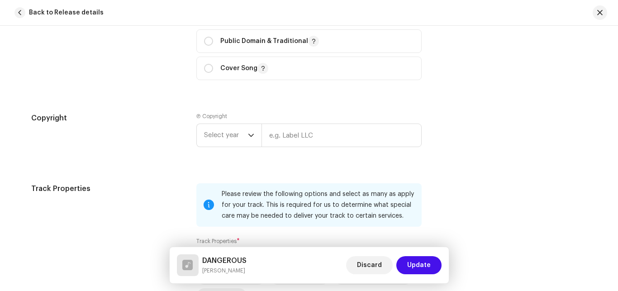
scroll to position [1141, 0]
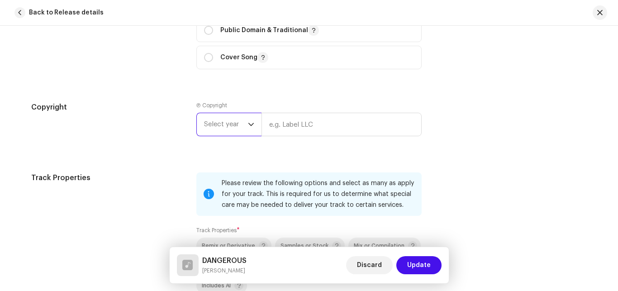
click at [221, 118] on span "Select year" at bounding box center [226, 124] width 44 height 23
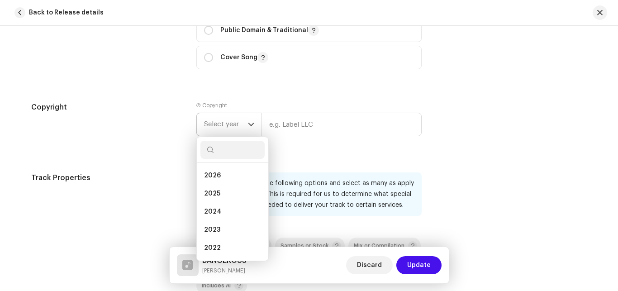
drag, startPoint x: 224, startPoint y: 194, endPoint x: 252, endPoint y: 168, distance: 38.1
click at [226, 191] on li "2025" at bounding box center [232, 193] width 64 height 18
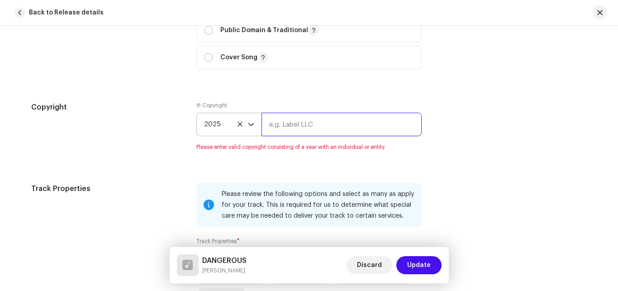
click at [287, 126] on input "text" at bounding box center [341, 125] width 160 height 24
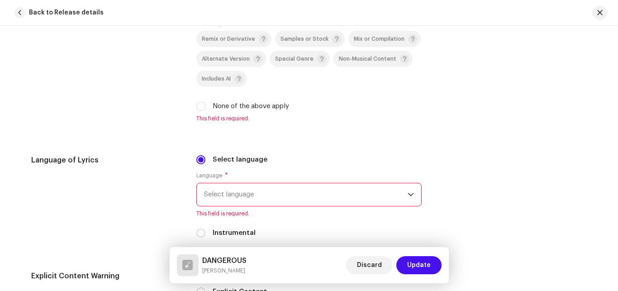
scroll to position [1371, 0]
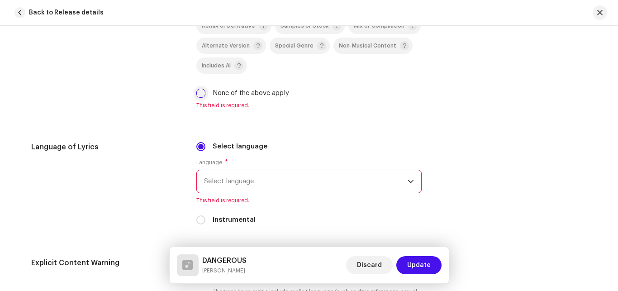
type input "SONIQ RECORDS"
click at [198, 95] on input "None of the above apply" at bounding box center [200, 93] width 9 height 9
checkbox input "true"
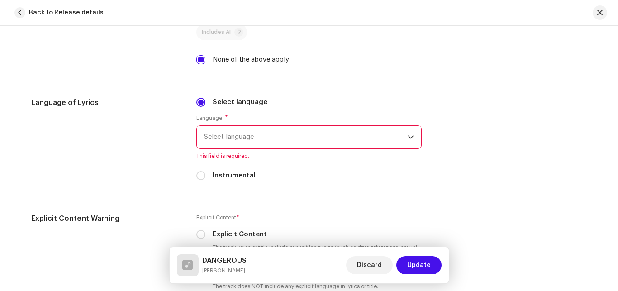
scroll to position [1398, 0]
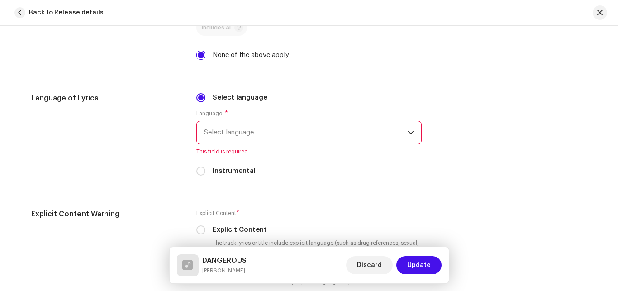
click at [231, 135] on span "Select language" at bounding box center [305, 132] width 203 height 23
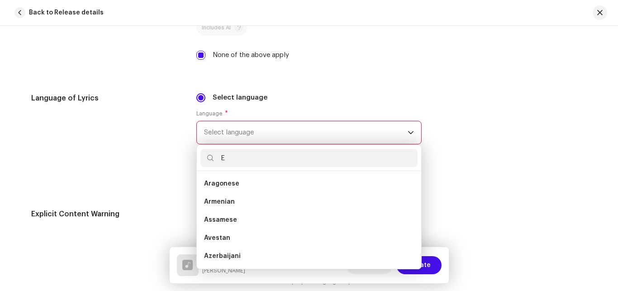
scroll to position [4, 0]
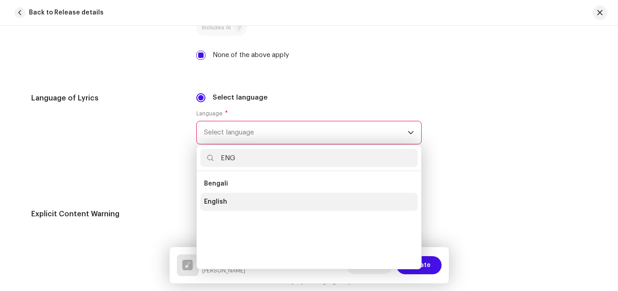
type input "ENG"
drag, startPoint x: 212, startPoint y: 202, endPoint x: 237, endPoint y: 198, distance: 26.1
click at [213, 201] on span "English" at bounding box center [215, 201] width 23 height 9
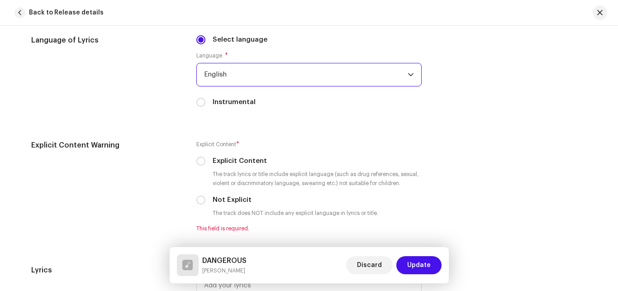
scroll to position [1475, 0]
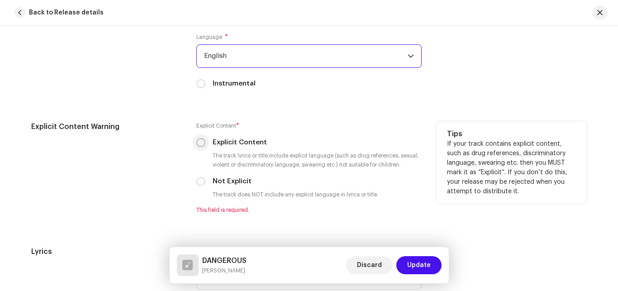
click at [198, 141] on input "Explicit Content" at bounding box center [200, 142] width 9 height 9
radio input "true"
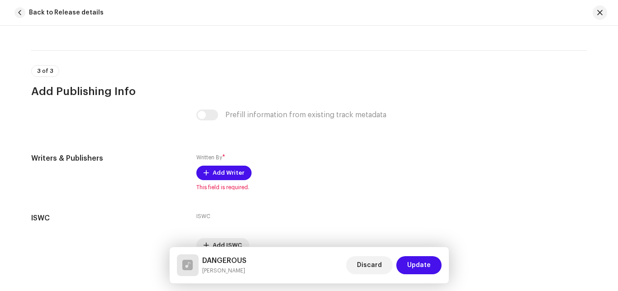
scroll to position [1785, 0]
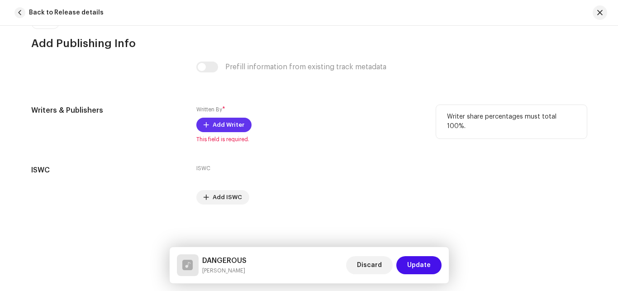
click at [219, 122] on span "Add Writer" at bounding box center [228, 125] width 32 height 18
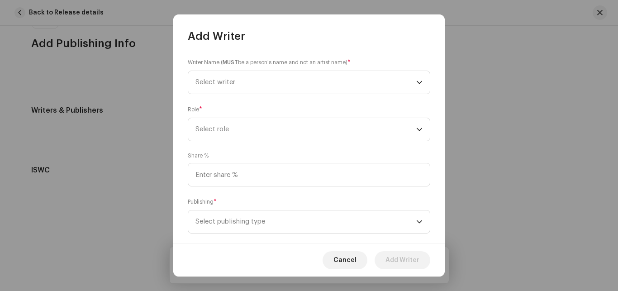
click at [257, 152] on div "Writer Name ( MUST be a person's name and not an artist name) * Select writer R…" at bounding box center [308, 143] width 271 height 200
click at [249, 88] on span "Select writer" at bounding box center [305, 82] width 221 height 23
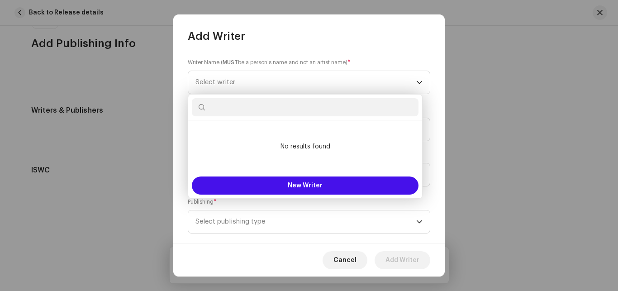
click at [247, 113] on input "text" at bounding box center [305, 107] width 227 height 18
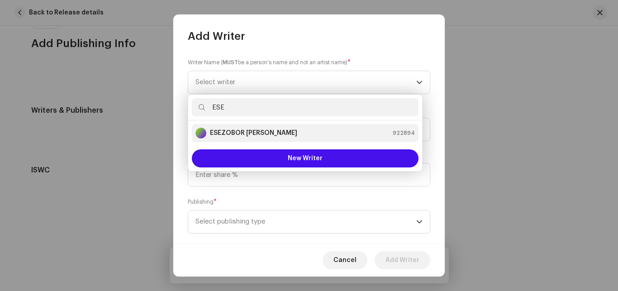
type input "ESE"
click at [222, 130] on strong "ESEZOBOR [PERSON_NAME]" at bounding box center [253, 132] width 87 height 9
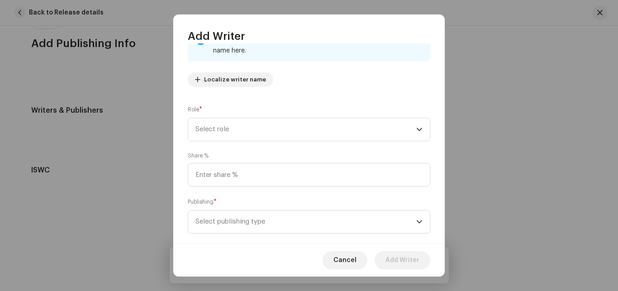
scroll to position [99, 0]
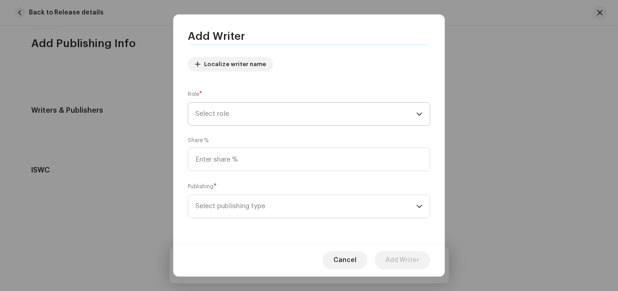
click at [348, 110] on span "Select role" at bounding box center [305, 114] width 221 height 23
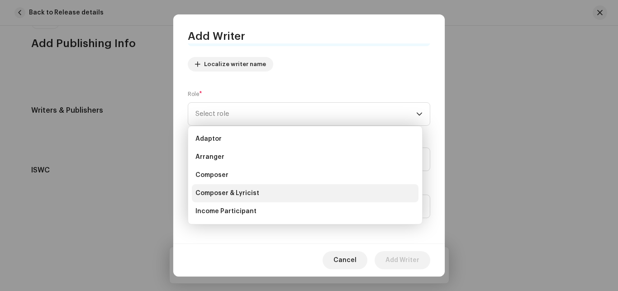
click at [214, 190] on span "Composer & Lyricist" at bounding box center [227, 193] width 64 height 9
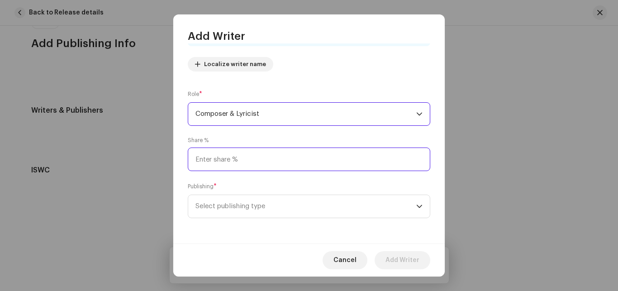
click at [219, 158] on input at bounding box center [309, 159] width 242 height 24
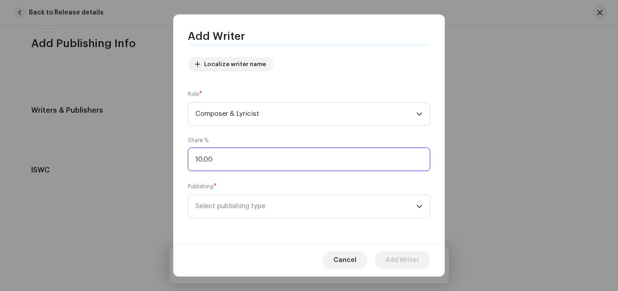
type input "100.00"
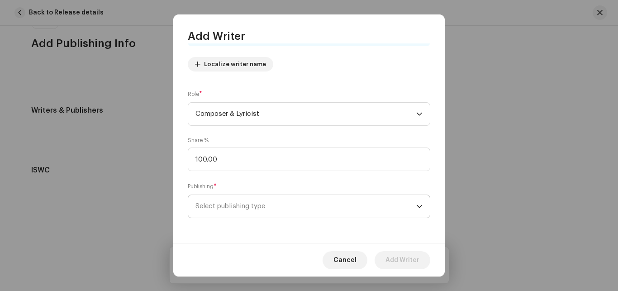
click at [246, 203] on span "Select publishing type" at bounding box center [305, 206] width 221 height 23
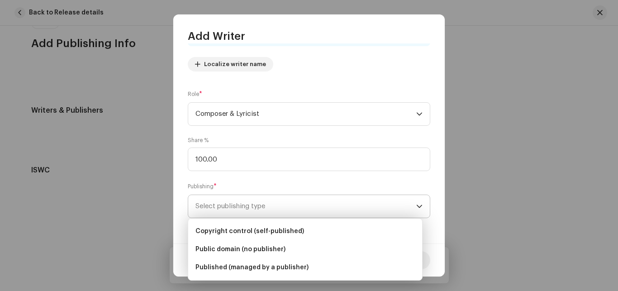
drag, startPoint x: 246, startPoint y: 230, endPoint x: 261, endPoint y: 210, distance: 25.0
click at [248, 228] on span "Copyright control (self-published)" at bounding box center [249, 231] width 109 height 9
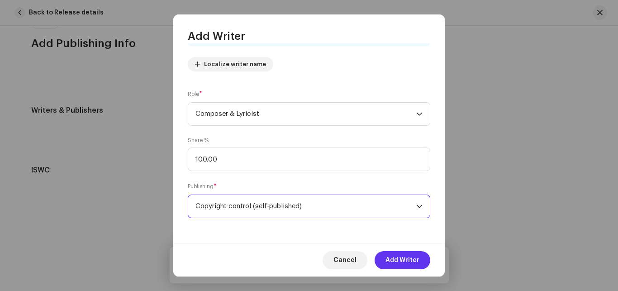
click at [400, 262] on span "Add Writer" at bounding box center [402, 260] width 34 height 18
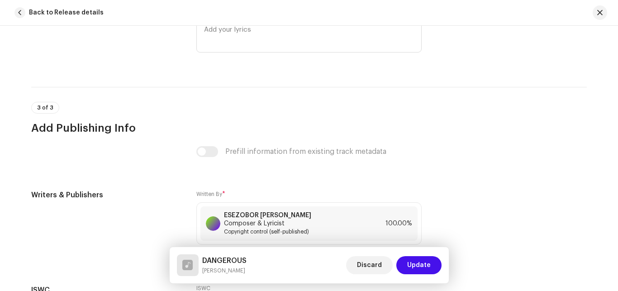
scroll to position [1821, 0]
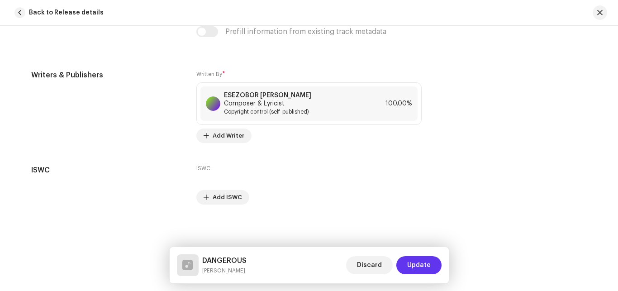
click at [422, 261] on span "Update" at bounding box center [419, 265] width 24 height 18
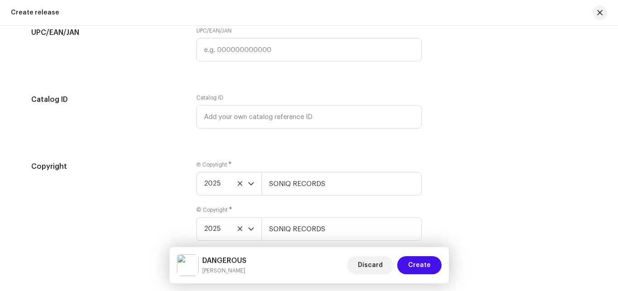
scroll to position [1499, 0]
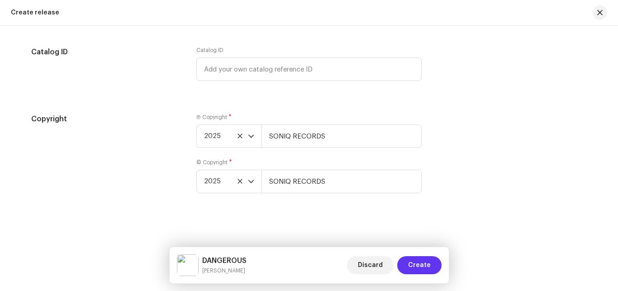
click at [430, 268] on button "Create" at bounding box center [419, 265] width 44 height 18
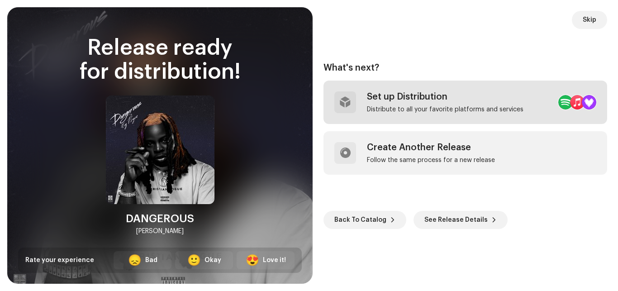
click at [407, 100] on div "Set up Distribution" at bounding box center [445, 96] width 156 height 11
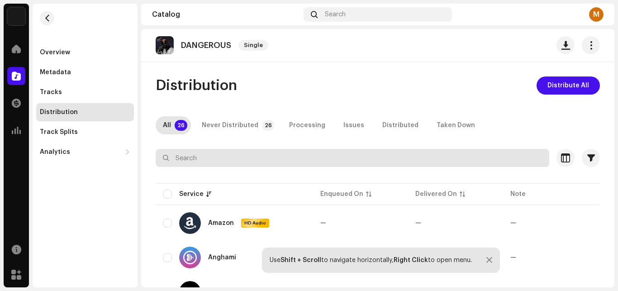
scroll to position [152, 0]
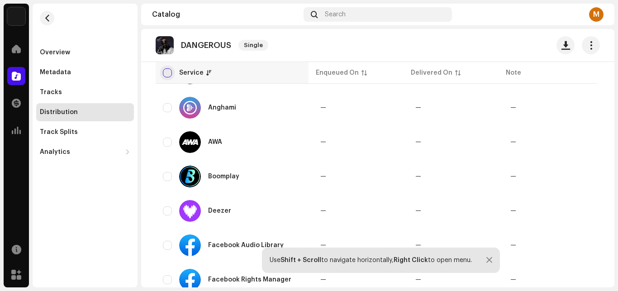
click at [164, 71] on input "checkbox" at bounding box center [167, 72] width 9 height 9
checkbox input "true"
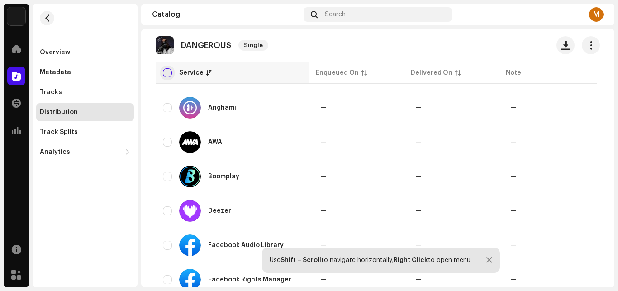
checkbox input "true"
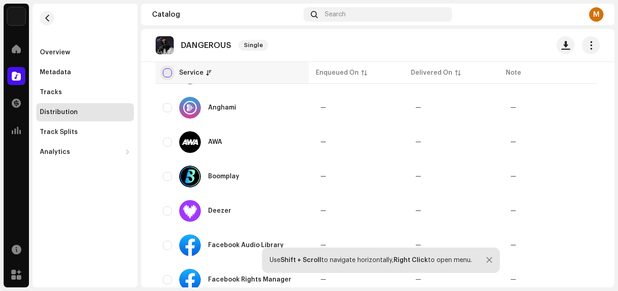
checkbox input "true"
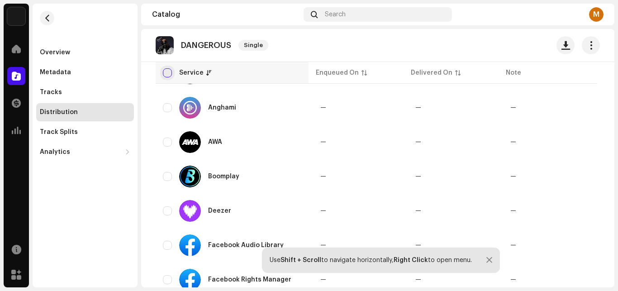
checkbox input "true"
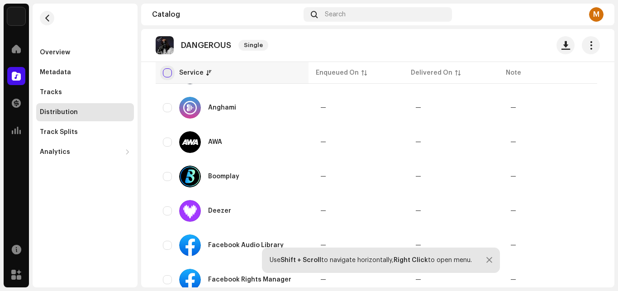
checkbox input "true"
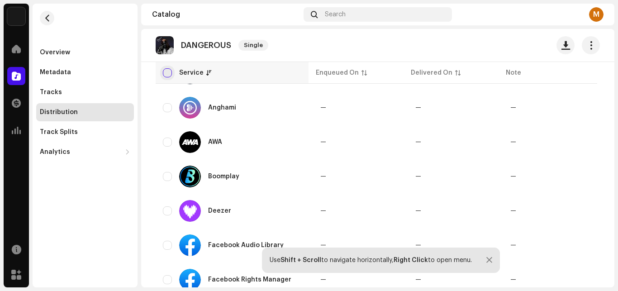
checkbox input "true"
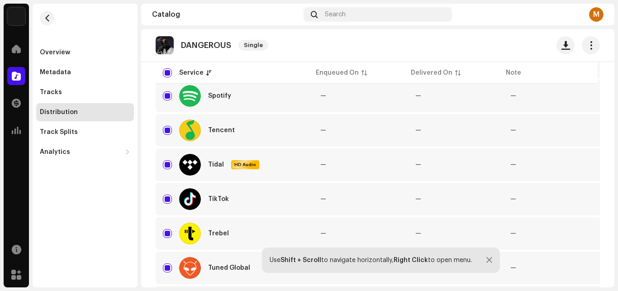
scroll to position [746, 0]
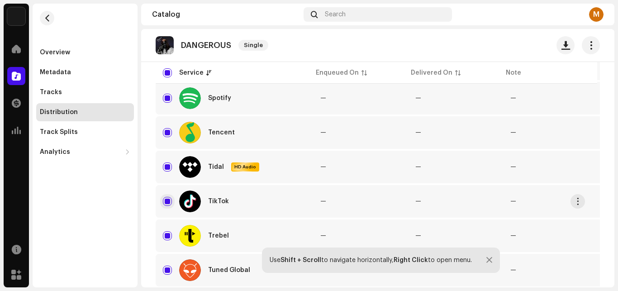
click at [167, 202] on input "Row Selected" at bounding box center [167, 201] width 9 height 9
checkbox input "false"
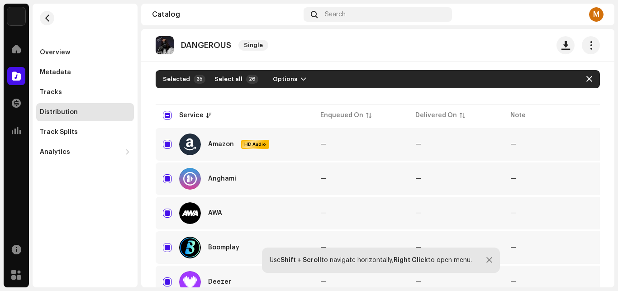
scroll to position [0, 0]
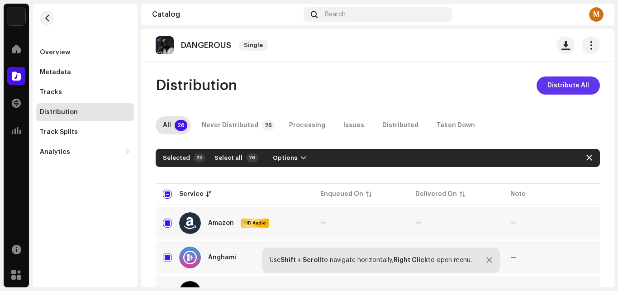
click at [566, 81] on span "Distribute All" at bounding box center [568, 85] width 42 height 18
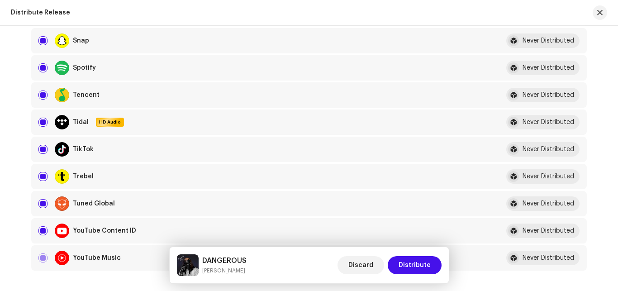
scroll to position [637, 0]
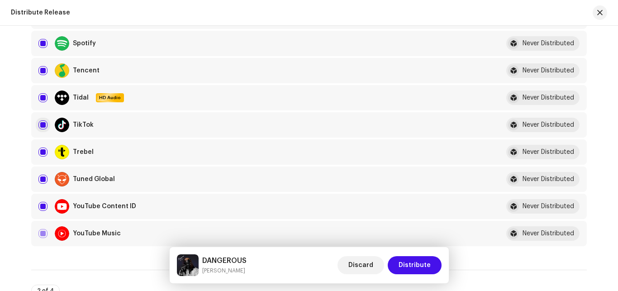
click at [38, 127] on input "checkbox" at bounding box center [42, 124] width 9 height 9
checkbox input "false"
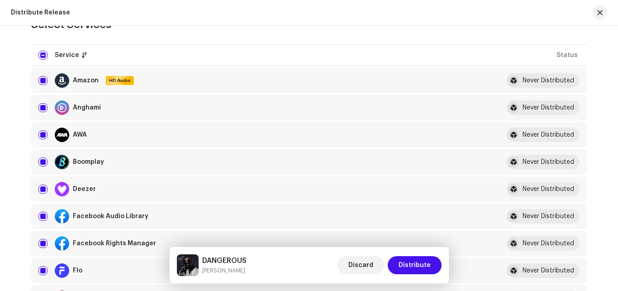
scroll to position [117, 0]
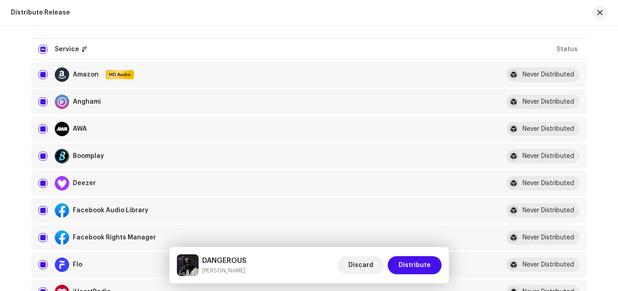
click at [94, 76] on div "Amazon HD Audio" at bounding box center [94, 74] width 79 height 14
drag, startPoint x: 114, startPoint y: 74, endPoint x: 117, endPoint y: 70, distance: 4.7
click at [115, 73] on span "HD Audio" at bounding box center [120, 74] width 26 height 6
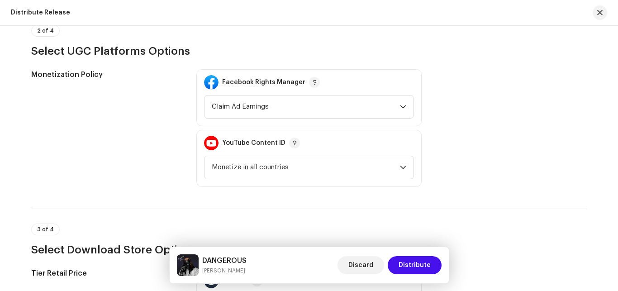
scroll to position [902, 0]
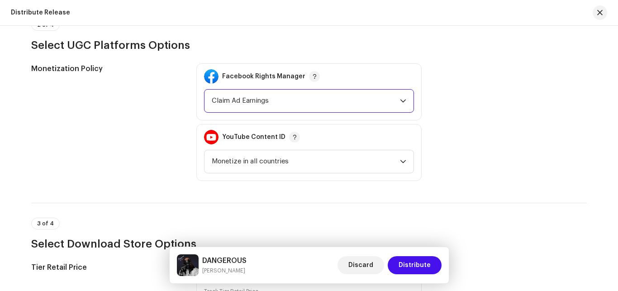
click at [243, 102] on span "Claim Ad Earnings" at bounding box center [306, 101] width 188 height 23
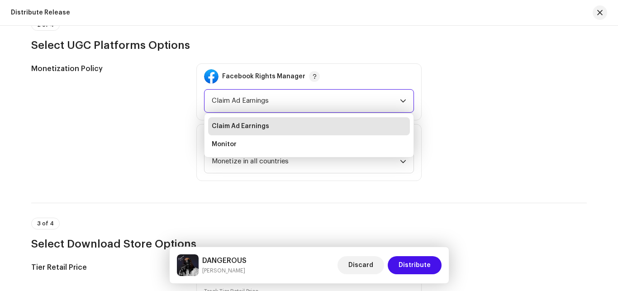
click at [243, 102] on span "Claim Ad Earnings" at bounding box center [306, 101] width 188 height 23
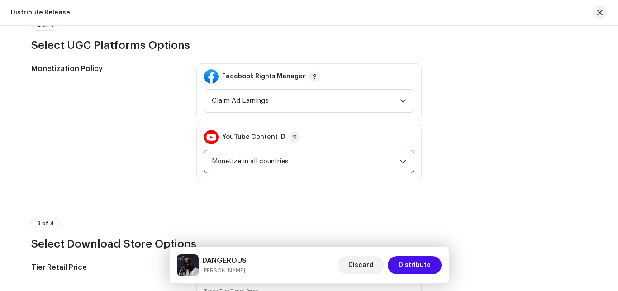
click at [272, 159] on span "Monetize in all countries" at bounding box center [306, 161] width 188 height 23
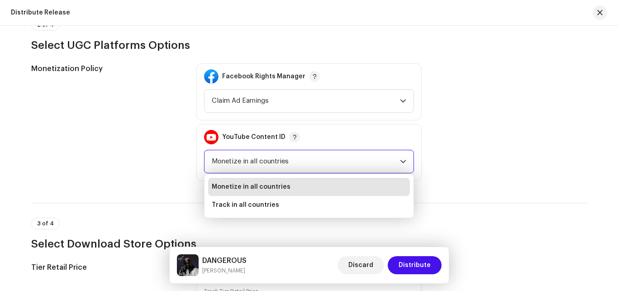
click at [273, 159] on span "Monetize in all countries" at bounding box center [306, 161] width 188 height 23
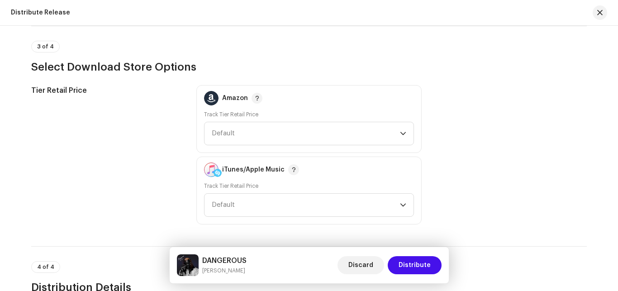
scroll to position [1122, 0]
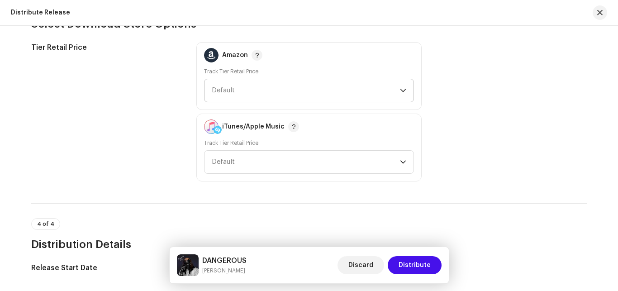
click at [356, 93] on span "Default" at bounding box center [306, 90] width 188 height 23
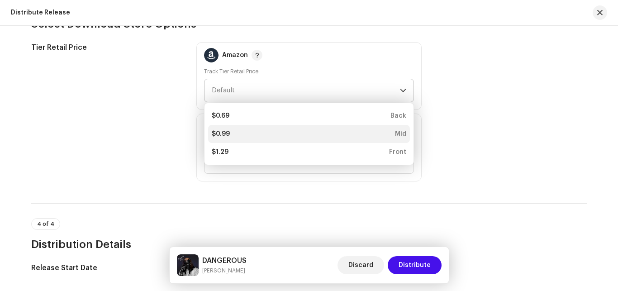
click at [231, 131] on div "$0.99 Mid" at bounding box center [309, 133] width 194 height 9
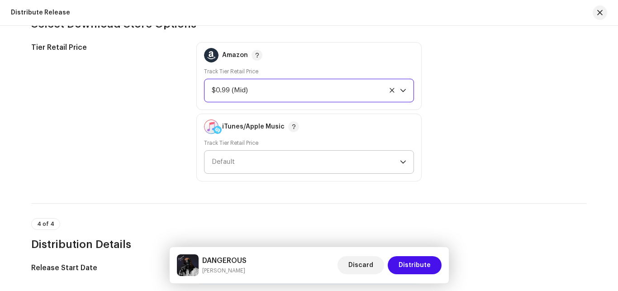
click at [255, 159] on span "Default" at bounding box center [306, 162] width 188 height 23
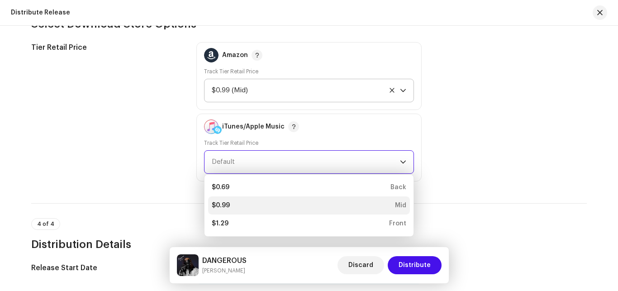
click at [234, 205] on div "$0.99 Mid" at bounding box center [309, 205] width 194 height 9
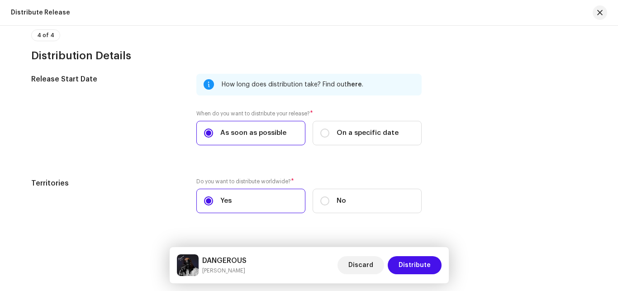
scroll to position [1322, 0]
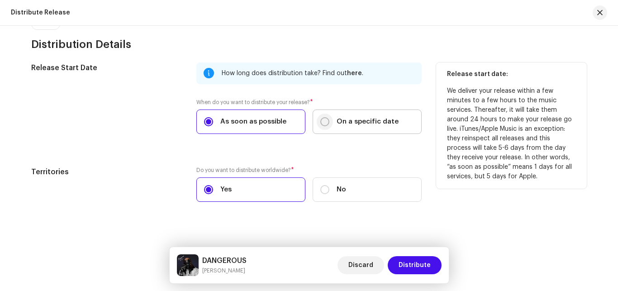
click at [322, 123] on input "On a specific date" at bounding box center [324, 121] width 9 height 9
radio input "true"
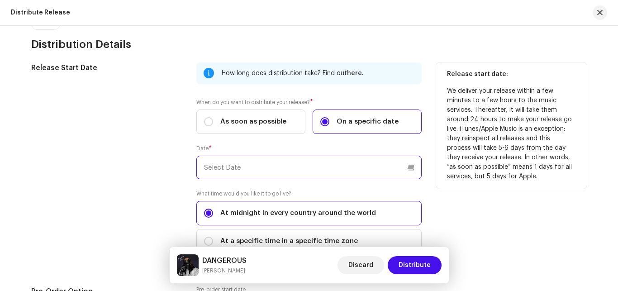
click at [254, 167] on input "text" at bounding box center [308, 168] width 225 height 24
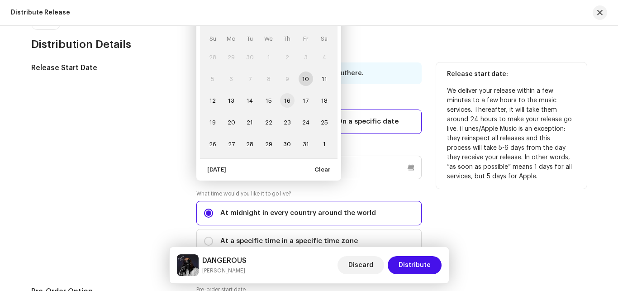
click at [283, 100] on span "16" at bounding box center [287, 100] width 14 height 14
type input "[DATE]"
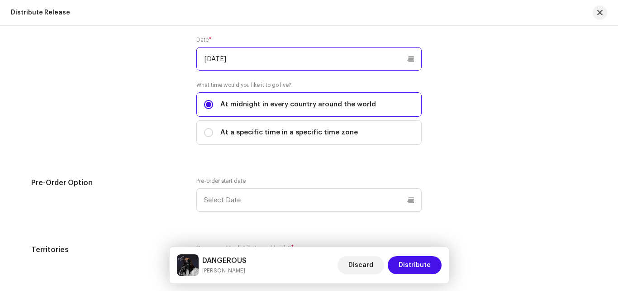
scroll to position [1411, 0]
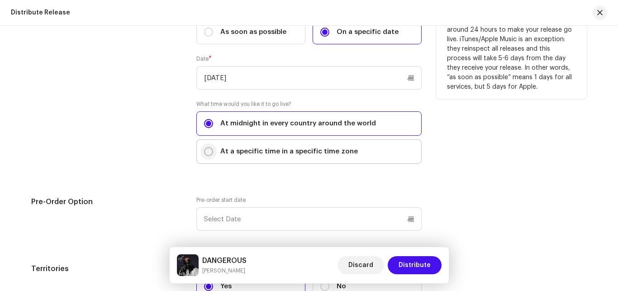
click at [204, 152] on input "At a specific time in a specific time zone" at bounding box center [208, 151] width 9 height 9
radio input "true"
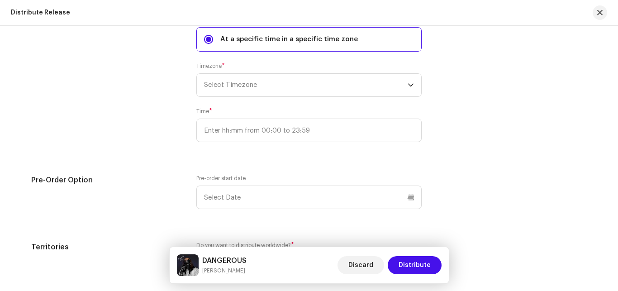
scroll to position [1546, 0]
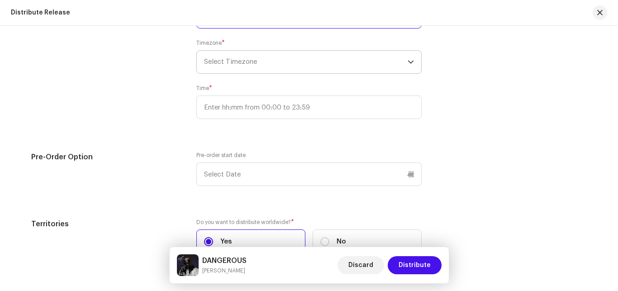
click at [231, 58] on span "Select Timezone" at bounding box center [305, 62] width 203 height 23
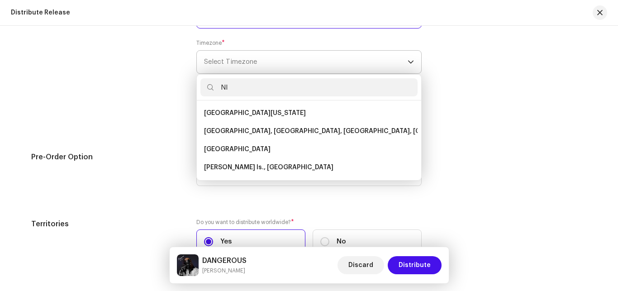
scroll to position [0, 0]
type input "N"
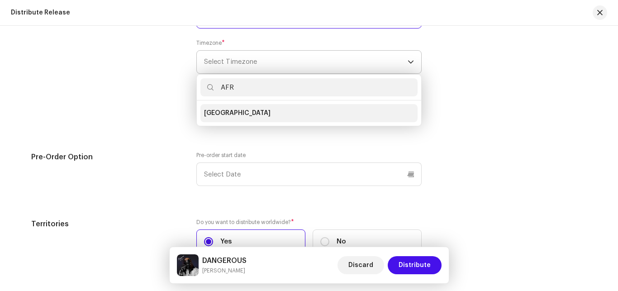
type input "AFR"
click at [284, 117] on li "[GEOGRAPHIC_DATA]" at bounding box center [308, 113] width 217 height 18
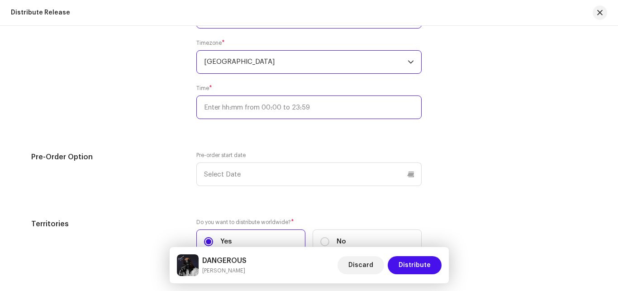
click at [286, 109] on input ":" at bounding box center [308, 107] width 225 height 24
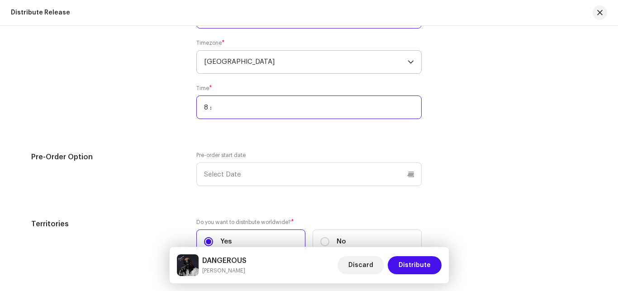
click at [201, 108] on input "8 :" at bounding box center [308, 107] width 225 height 24
click at [231, 101] on input "08:" at bounding box center [308, 107] width 225 height 24
type input "08:00"
click at [241, 115] on input "08:00" at bounding box center [308, 107] width 225 height 24
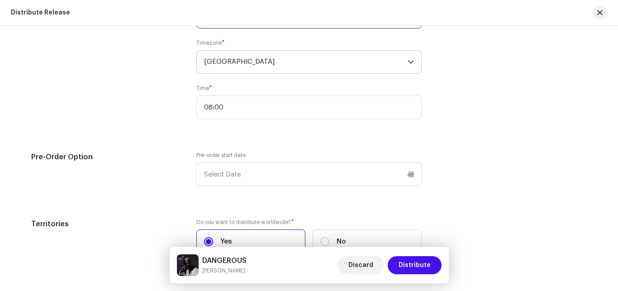
drag, startPoint x: 234, startPoint y: 136, endPoint x: 243, endPoint y: 118, distance: 19.6
click at [234, 134] on div "Release Start Date How long does distribution take? Find out here . When do you…" at bounding box center [308, 51] width 555 height 427
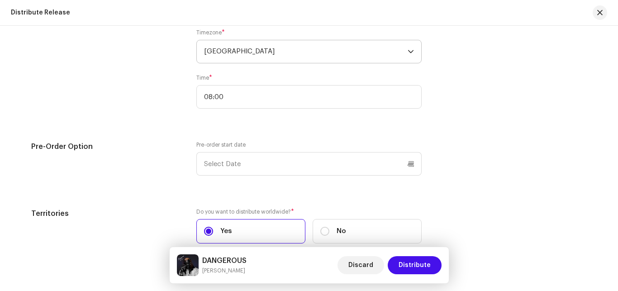
scroll to position [1607, 0]
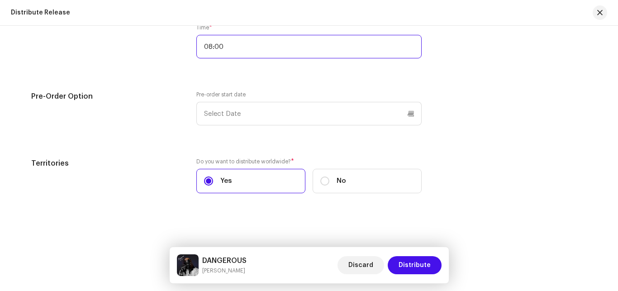
click at [200, 46] on input "08:00" at bounding box center [308, 47] width 225 height 24
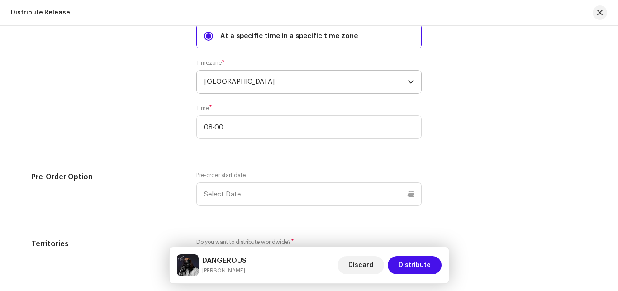
scroll to position [1529, 0]
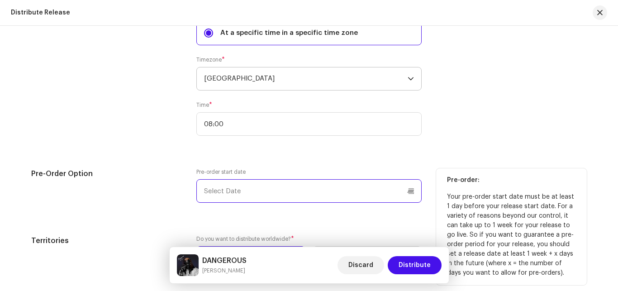
click at [234, 181] on input "text" at bounding box center [308, 191] width 225 height 24
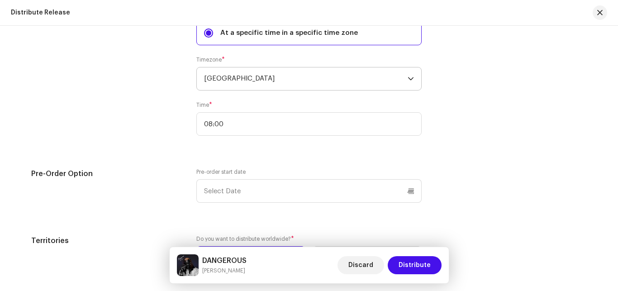
click at [401, 153] on div "Release Start Date How long does distribution take? Find out here . When do you…" at bounding box center [308, 67] width 555 height 427
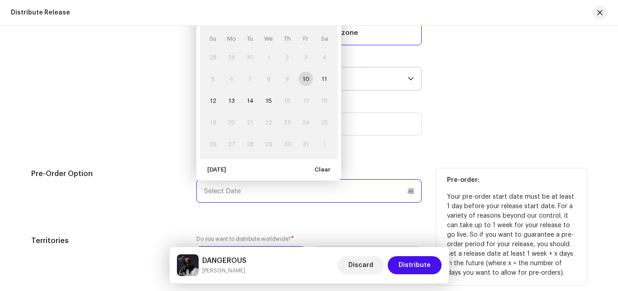
click at [233, 186] on input "text" at bounding box center [308, 191] width 225 height 24
click at [210, 101] on span "12" at bounding box center [212, 100] width 14 height 14
type input "[DATE]"
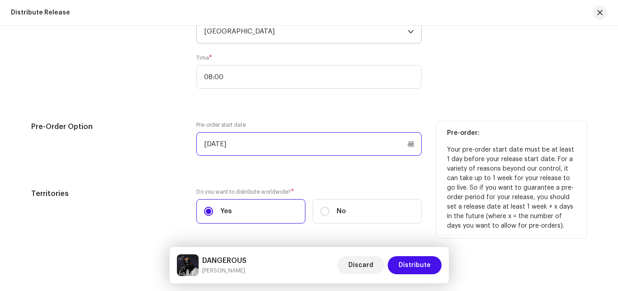
scroll to position [1590, 0]
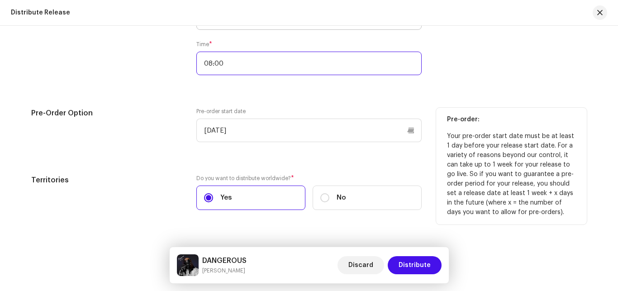
click at [236, 66] on input "08:00" at bounding box center [308, 64] width 225 height 24
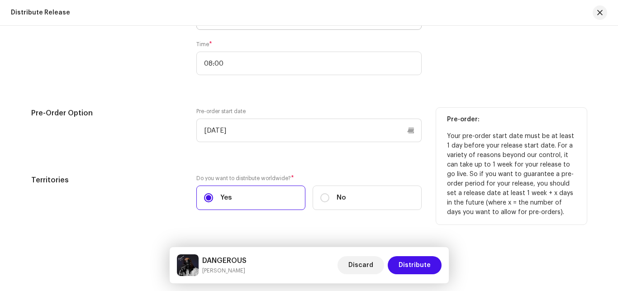
click at [192, 98] on div "Release Start Date How long does distribution take? Find out here . When do you…" at bounding box center [308, 7] width 555 height 427
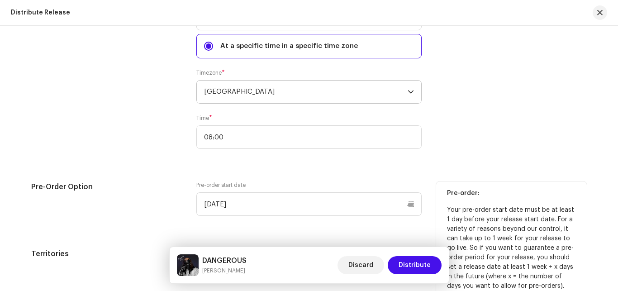
scroll to position [1482, 0]
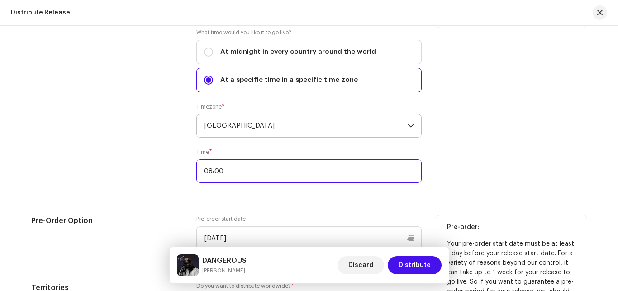
click at [233, 168] on input "08:00" at bounding box center [308, 171] width 225 height 24
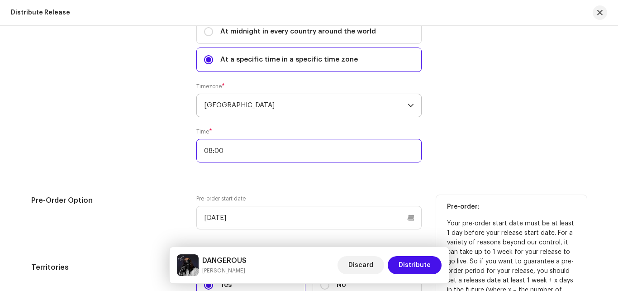
scroll to position [1463, 0]
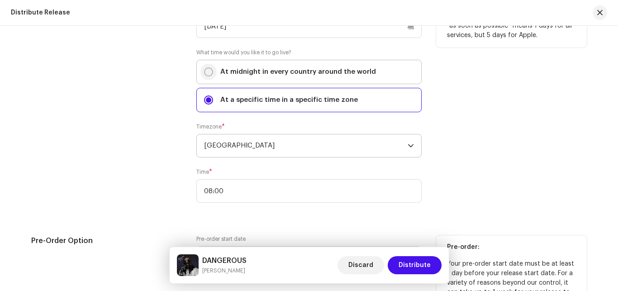
click at [206, 71] on input "At midnight in every country around the world" at bounding box center [208, 71] width 9 height 9
radio input "true"
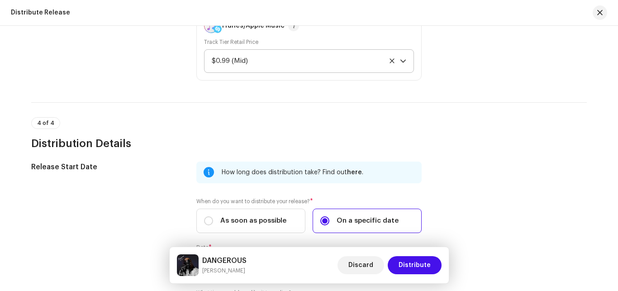
scroll to position [1516, 0]
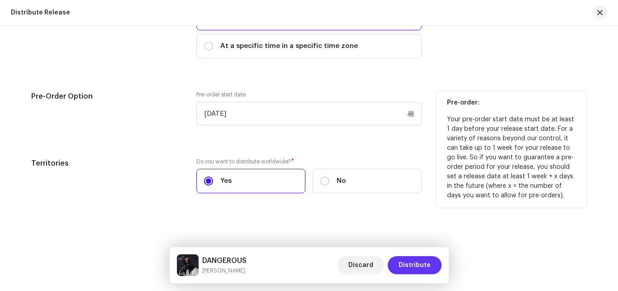
click at [407, 267] on span "Distribute" at bounding box center [414, 265] width 32 height 18
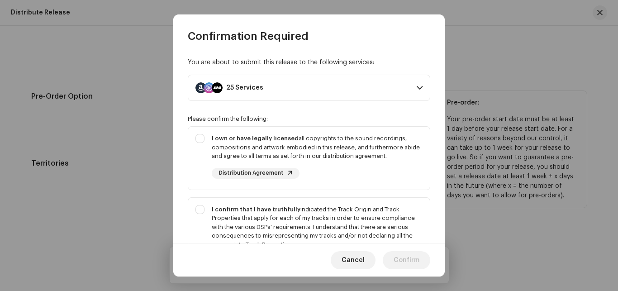
click at [408, 90] on p-accordion-header "25 Services" at bounding box center [309, 88] width 242 height 26
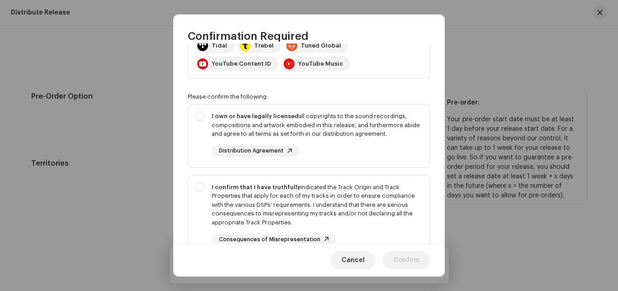
scroll to position [190, 0]
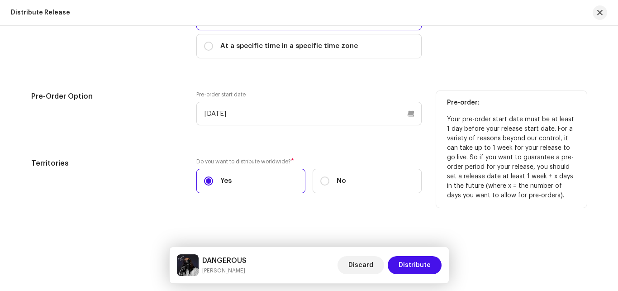
drag, startPoint x: 444, startPoint y: 135, endPoint x: 443, endPoint y: 127, distance: 8.3
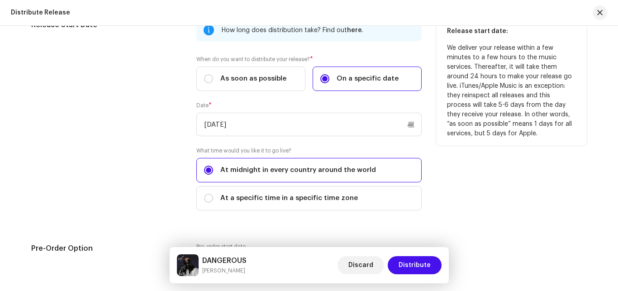
scroll to position [1326, 0]
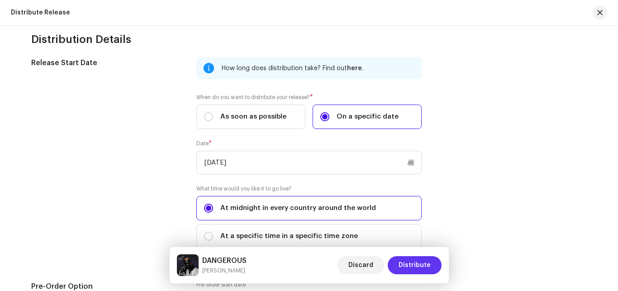
click at [427, 266] on span "Distribute" at bounding box center [414, 265] width 32 height 18
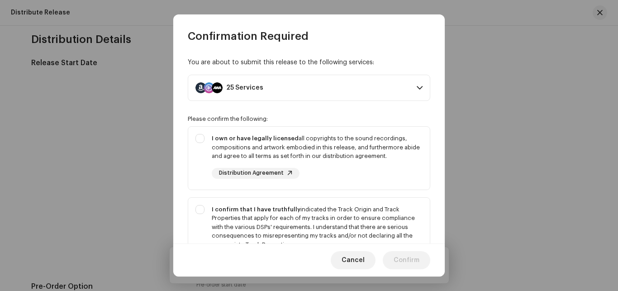
click at [416, 85] on span at bounding box center [419, 87] width 6 height 7
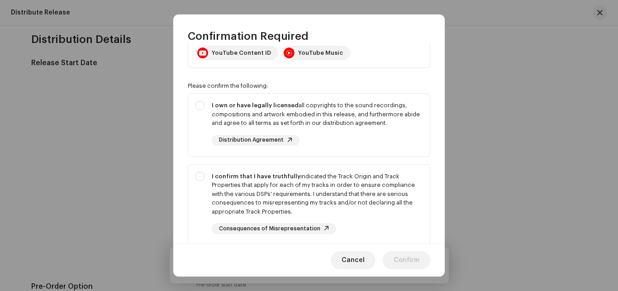
scroll to position [197, 0]
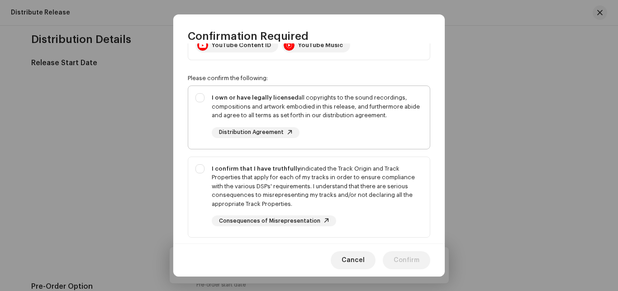
drag, startPoint x: 201, startPoint y: 96, endPoint x: 205, endPoint y: 116, distance: 20.7
click at [203, 96] on div "I own or have legally licensed all copyrights to the sound recordings, composit…" at bounding box center [308, 115] width 241 height 59
checkbox input "true"
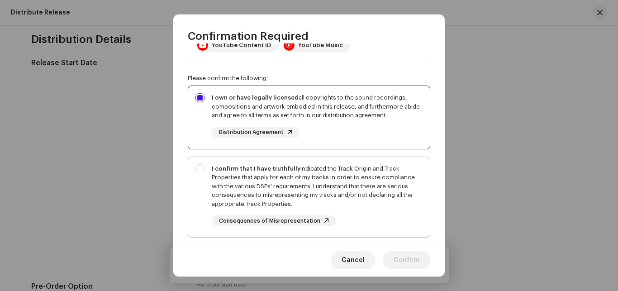
drag, startPoint x: 200, startPoint y: 173, endPoint x: 226, endPoint y: 169, distance: 25.6
click at [201, 172] on div "I confirm that I have truthfully indicated the Track Origin and Track Propertie…" at bounding box center [308, 195] width 241 height 77
checkbox input "true"
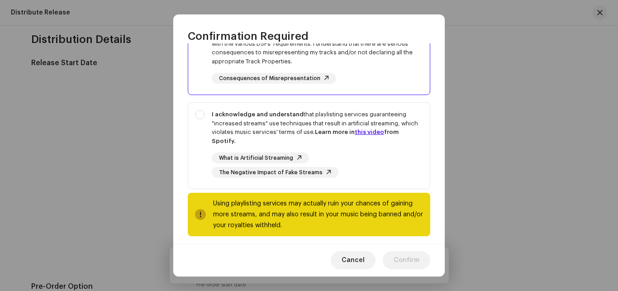
scroll to position [346, 0]
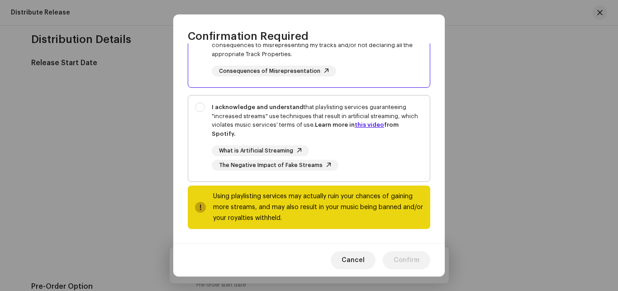
drag, startPoint x: 200, startPoint y: 107, endPoint x: 231, endPoint y: 116, distance: 32.9
click at [202, 107] on div "I acknowledge and understand that playlisting services guaranteeing "increased …" at bounding box center [308, 136] width 241 height 82
checkbox input "true"
click at [404, 258] on span "Confirm" at bounding box center [406, 260] width 26 height 18
